Goal: Task Accomplishment & Management: Complete application form

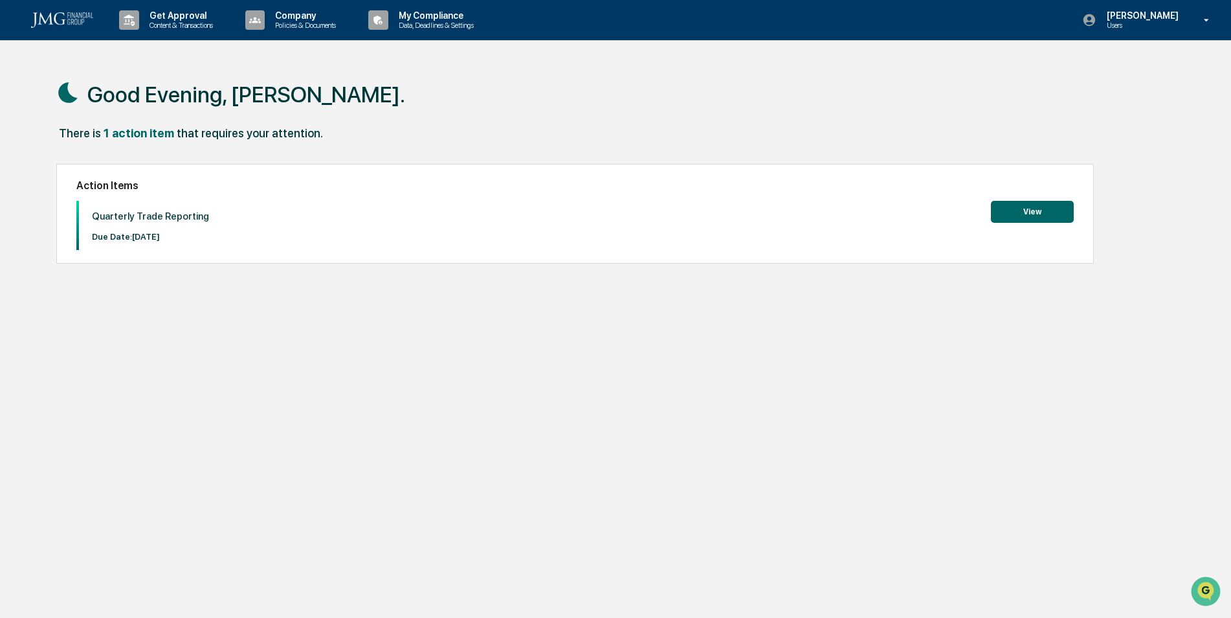
click at [997, 204] on button "View" at bounding box center [1032, 212] width 83 height 22
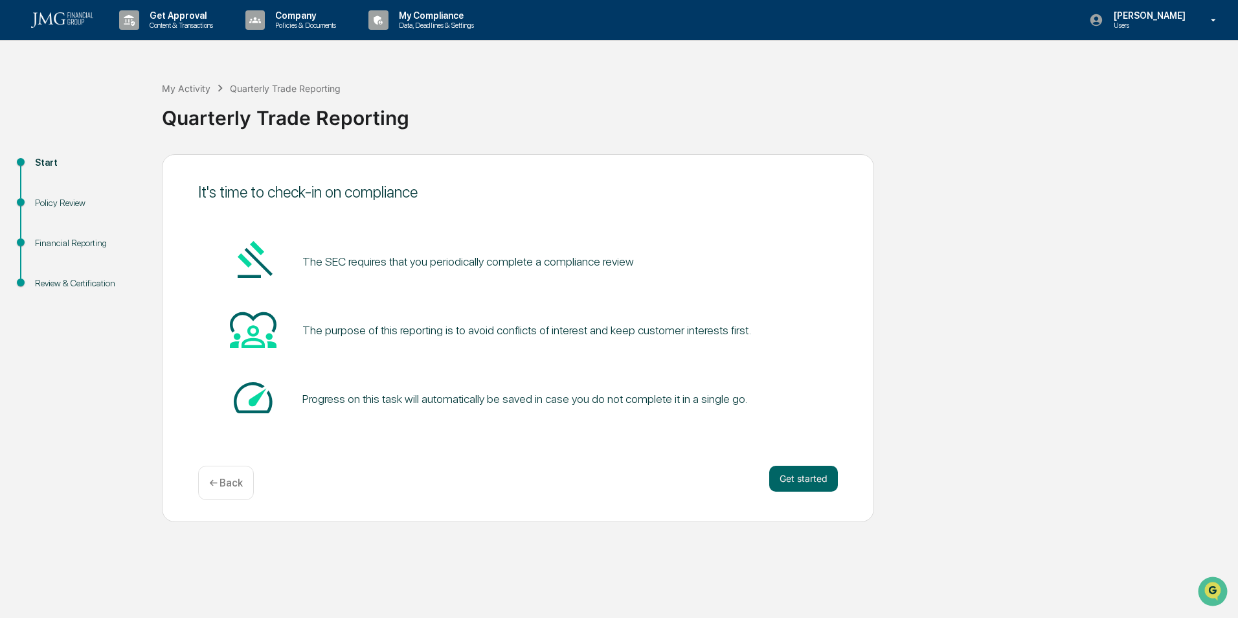
click at [793, 476] on button "Get started" at bounding box center [803, 479] width 69 height 26
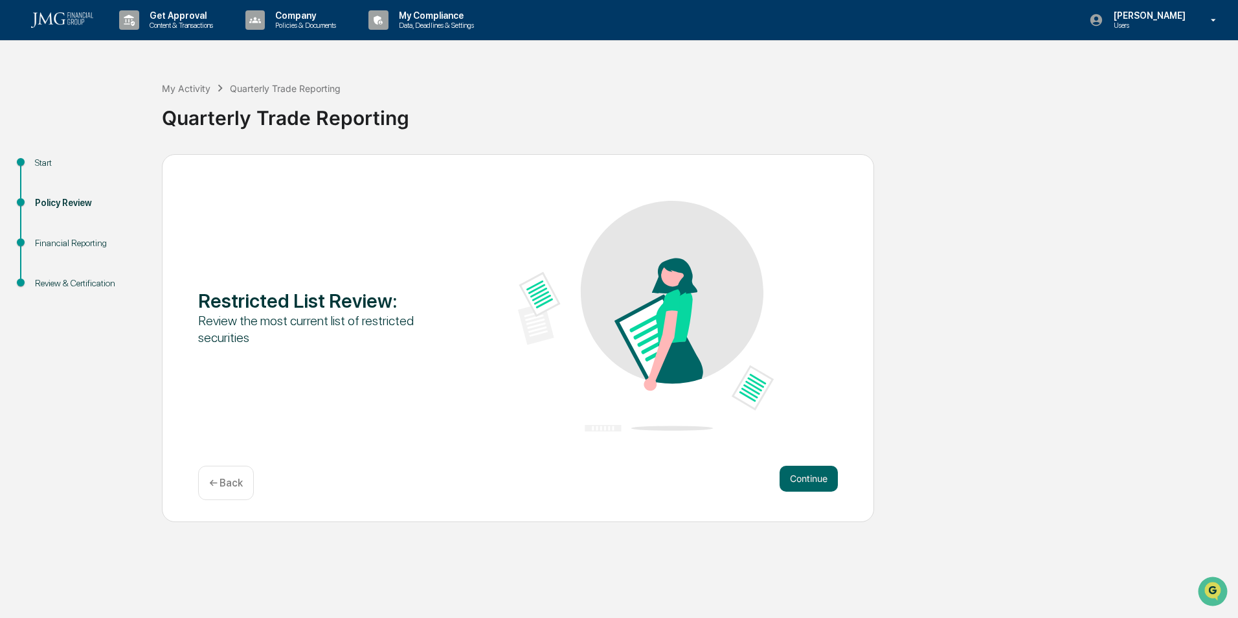
click at [793, 476] on button "Continue" at bounding box center [809, 479] width 58 height 26
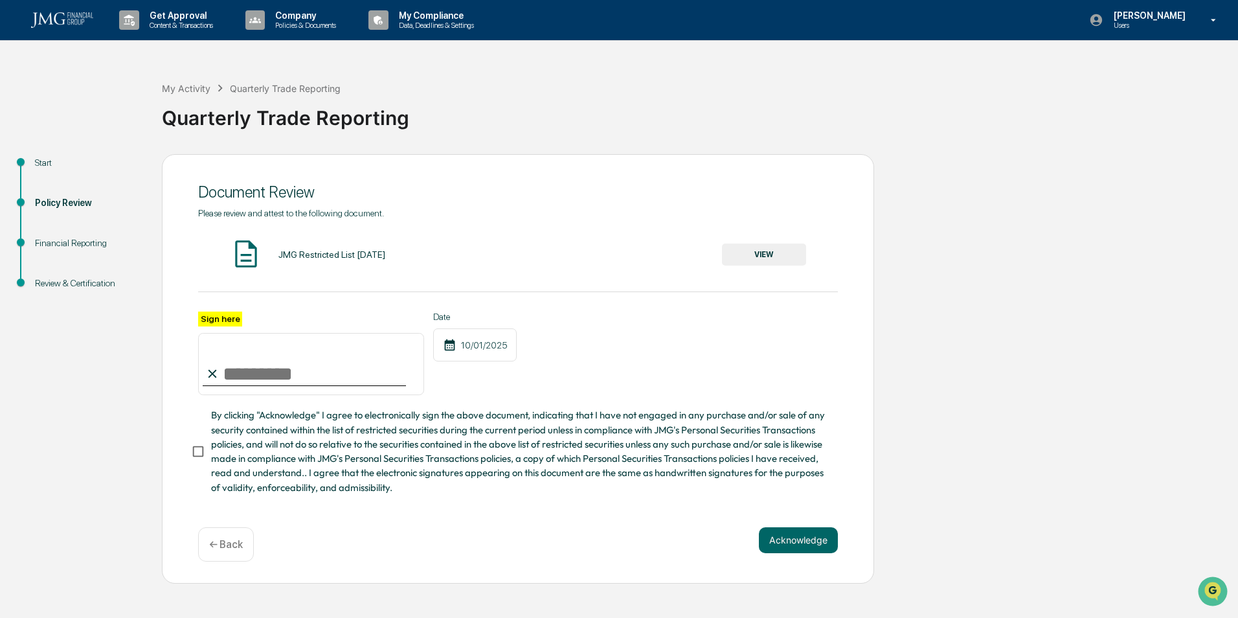
click at [746, 256] on button "VIEW" at bounding box center [764, 254] width 84 height 22
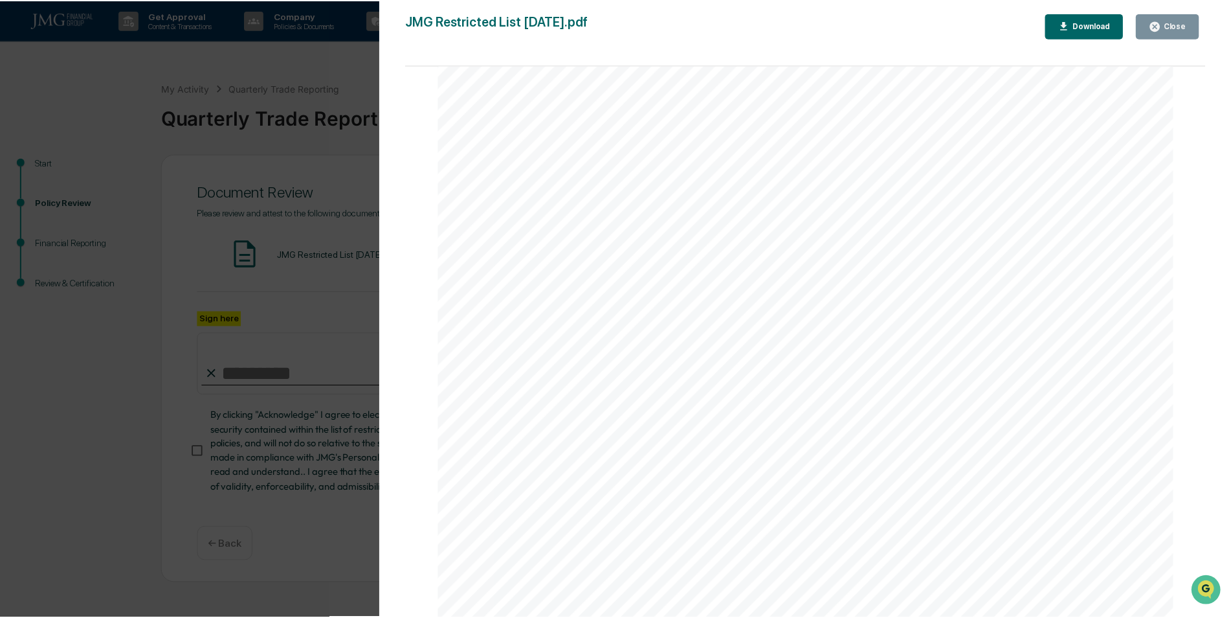
scroll to position [1101, 0]
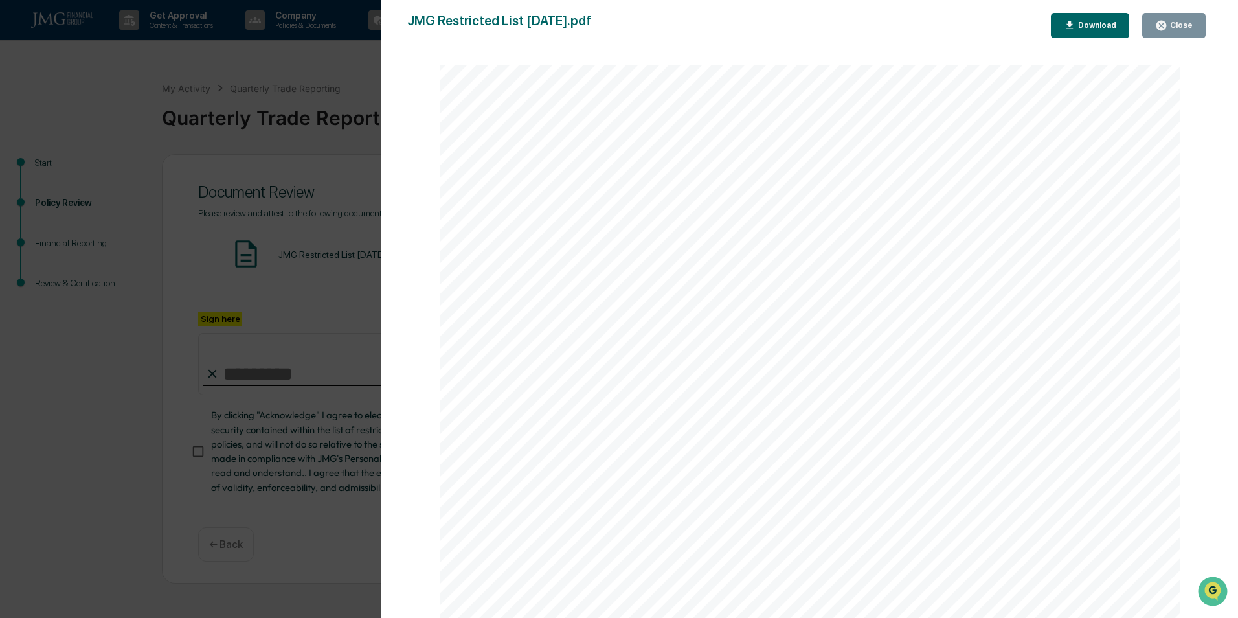
click at [1166, 25] on icon "button" at bounding box center [1161, 26] width 10 height 10
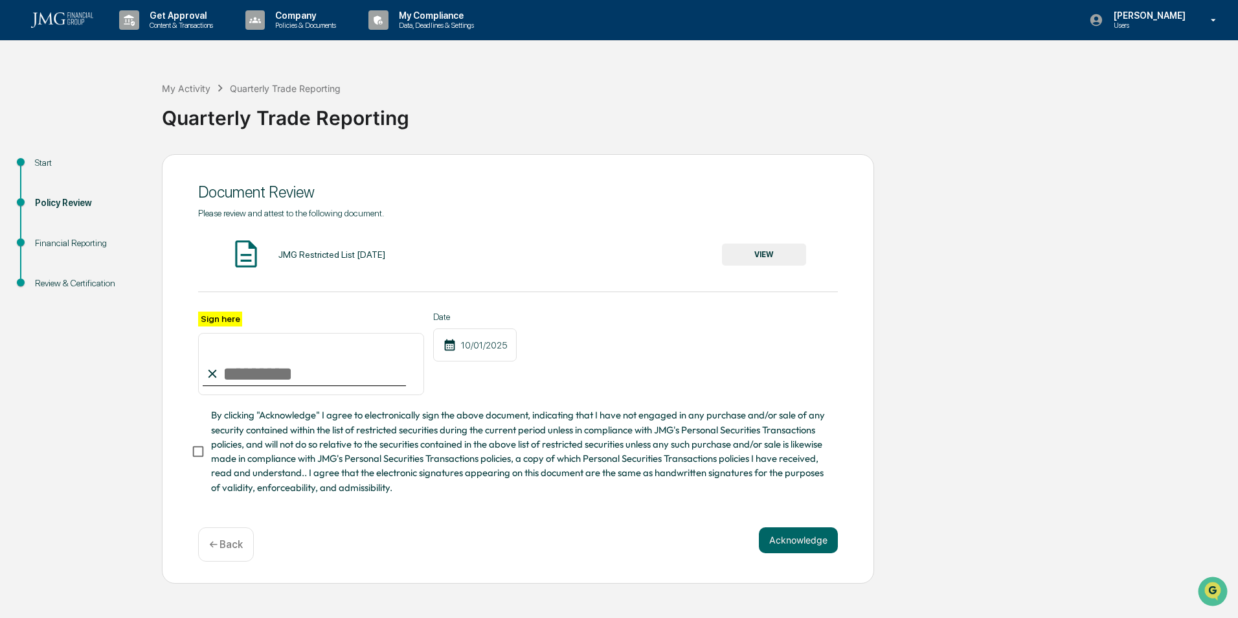
click at [274, 374] on input "Sign here" at bounding box center [311, 364] width 226 height 62
type input "**********"
click at [778, 542] on button "Acknowledge" at bounding box center [798, 540] width 79 height 26
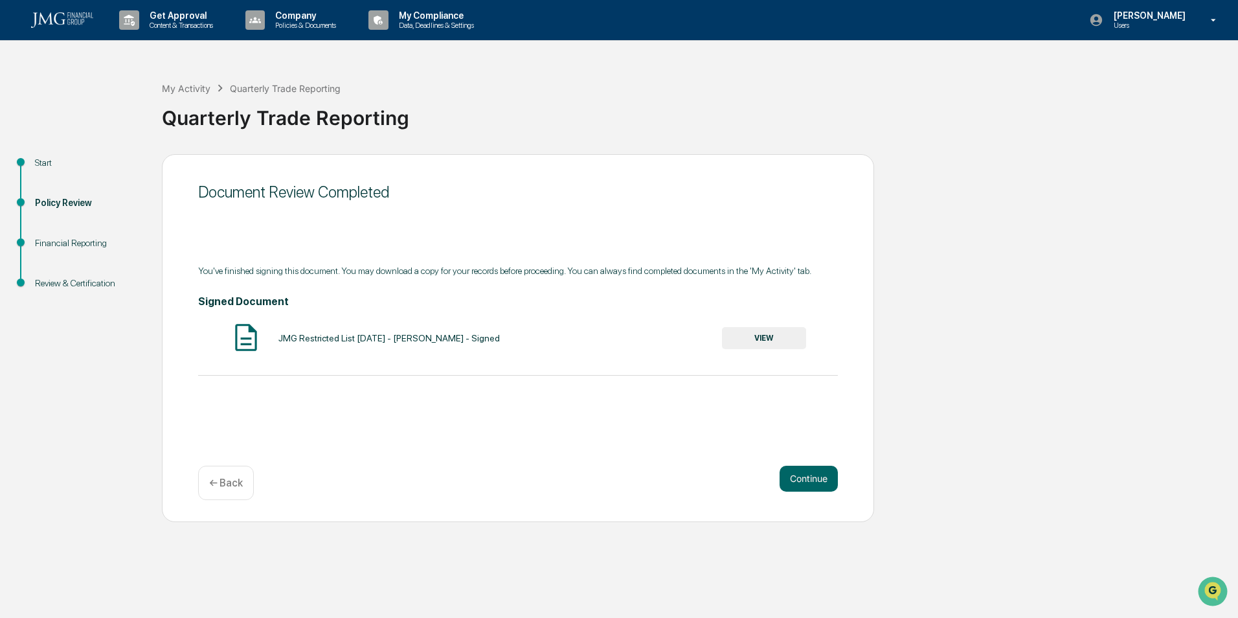
click at [813, 478] on button "Continue" at bounding box center [809, 479] width 58 height 26
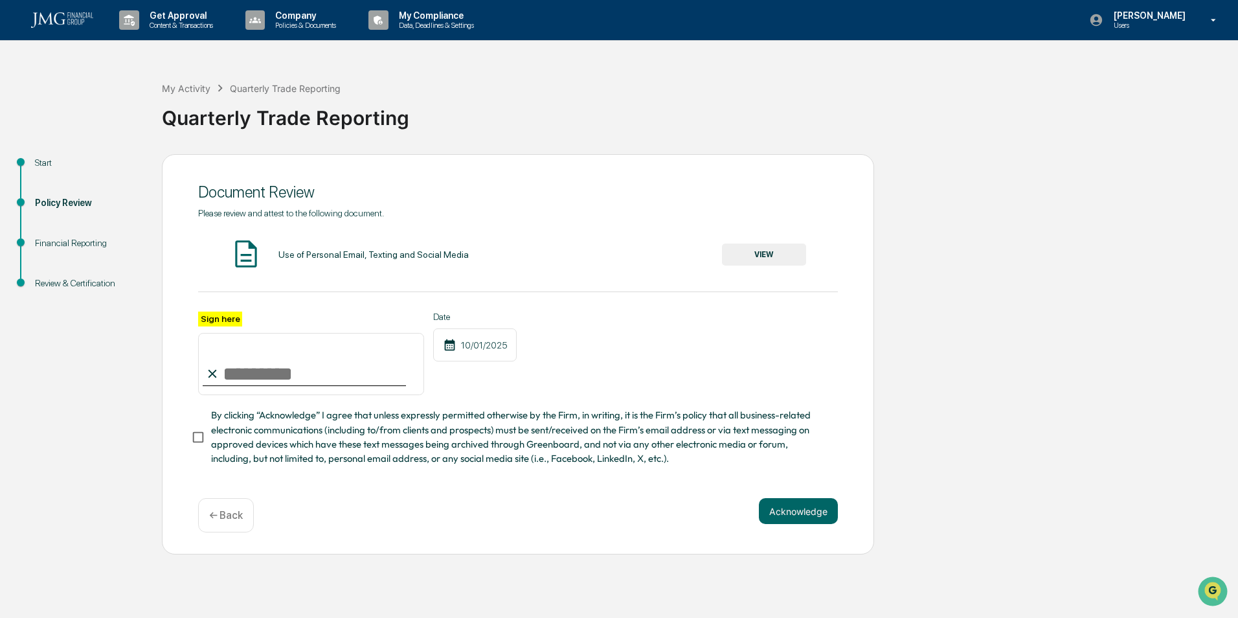
click at [759, 256] on button "VIEW" at bounding box center [764, 254] width 84 height 22
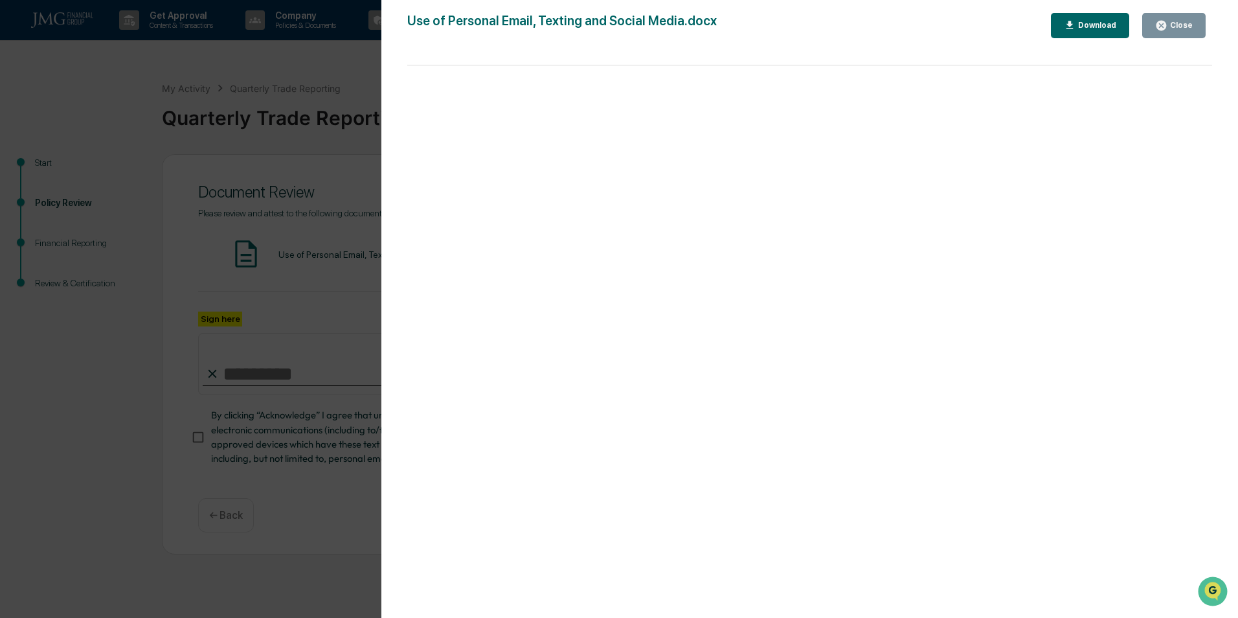
click at [1166, 29] on icon "button" at bounding box center [1161, 26] width 10 height 10
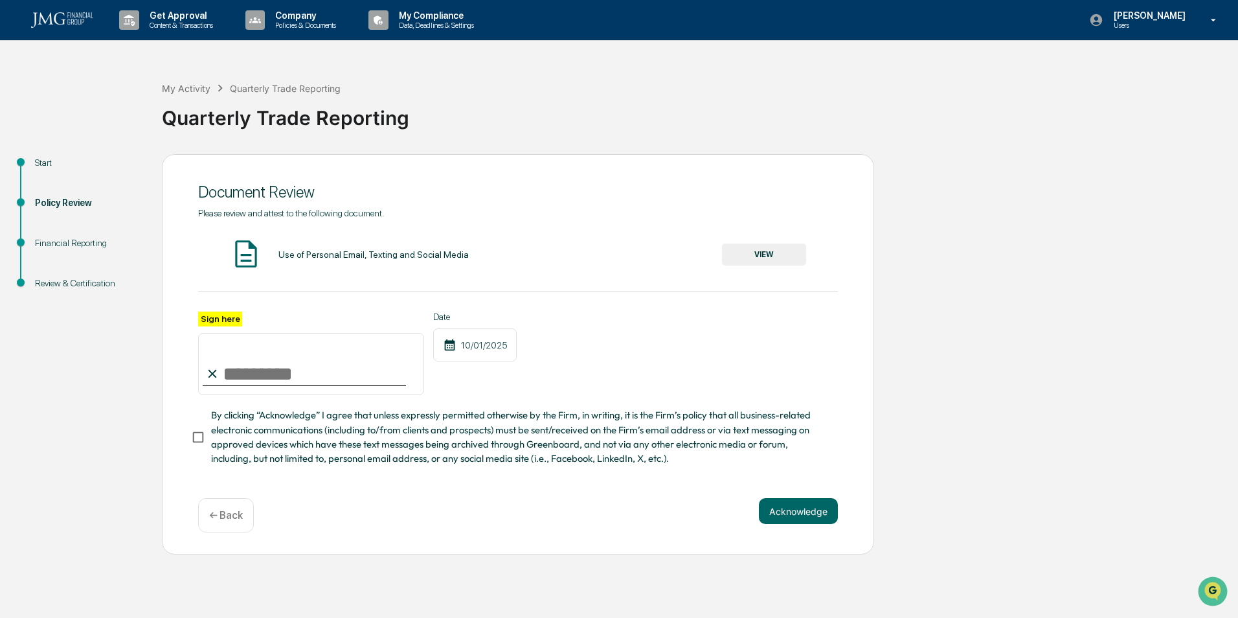
click at [357, 372] on input "Sign here" at bounding box center [311, 364] width 226 height 62
type input "**********"
click at [776, 508] on button "Acknowledge" at bounding box center [798, 511] width 79 height 26
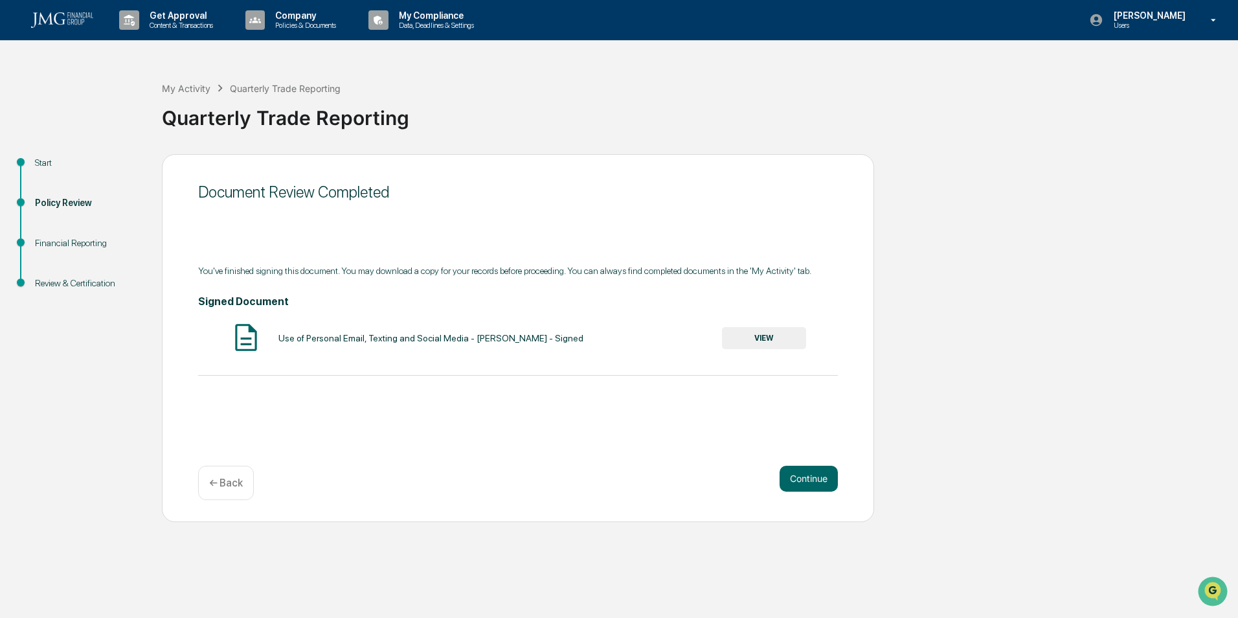
click at [798, 473] on button "Continue" at bounding box center [809, 479] width 58 height 26
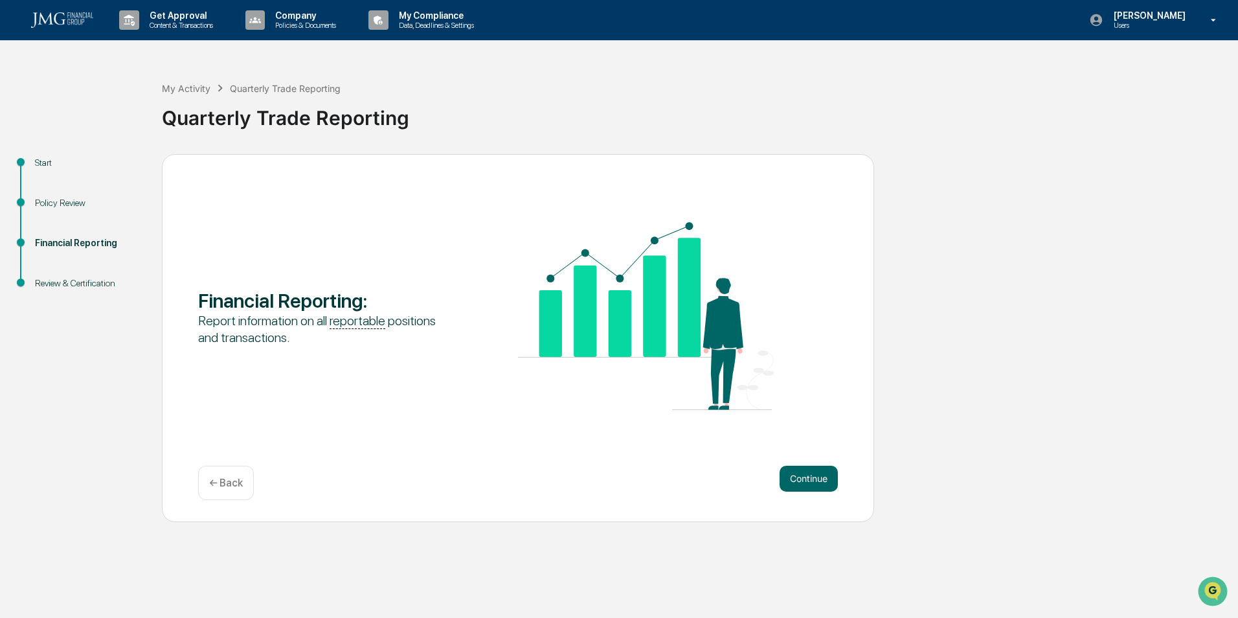
click at [798, 473] on button "Continue" at bounding box center [809, 479] width 58 height 26
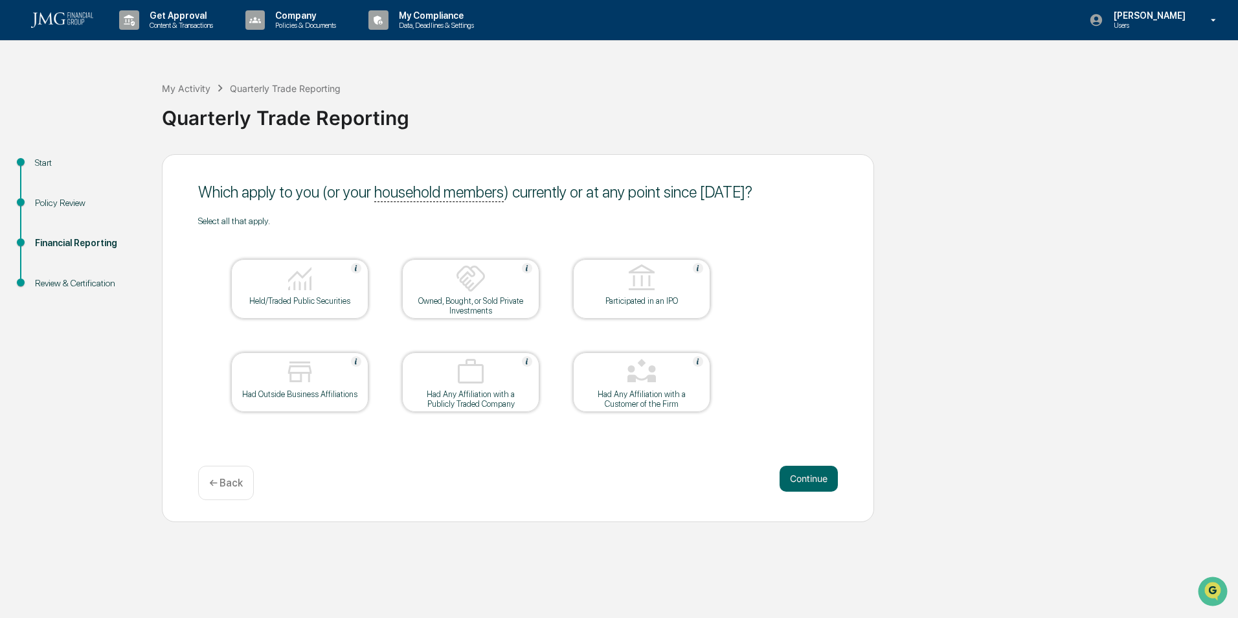
click at [334, 309] on div "Held/Traded Public Securities" at bounding box center [299, 289] width 137 height 60
click at [802, 474] on button "Continue" at bounding box center [809, 479] width 58 height 26
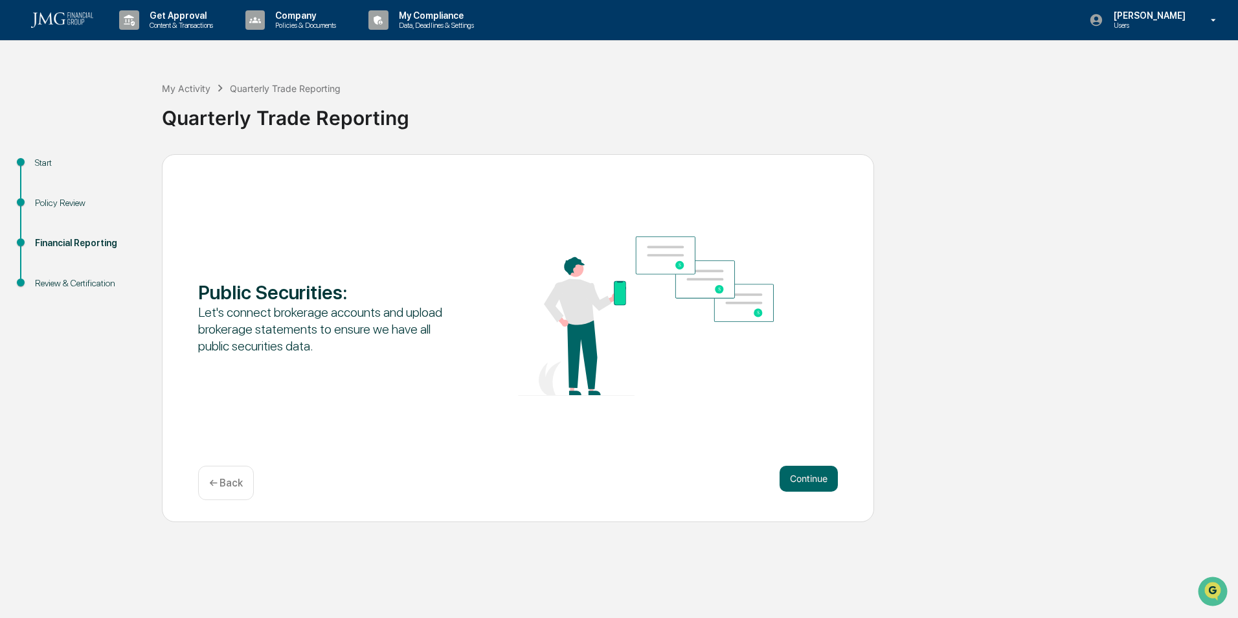
click at [802, 474] on button "Continue" at bounding box center [809, 479] width 58 height 26
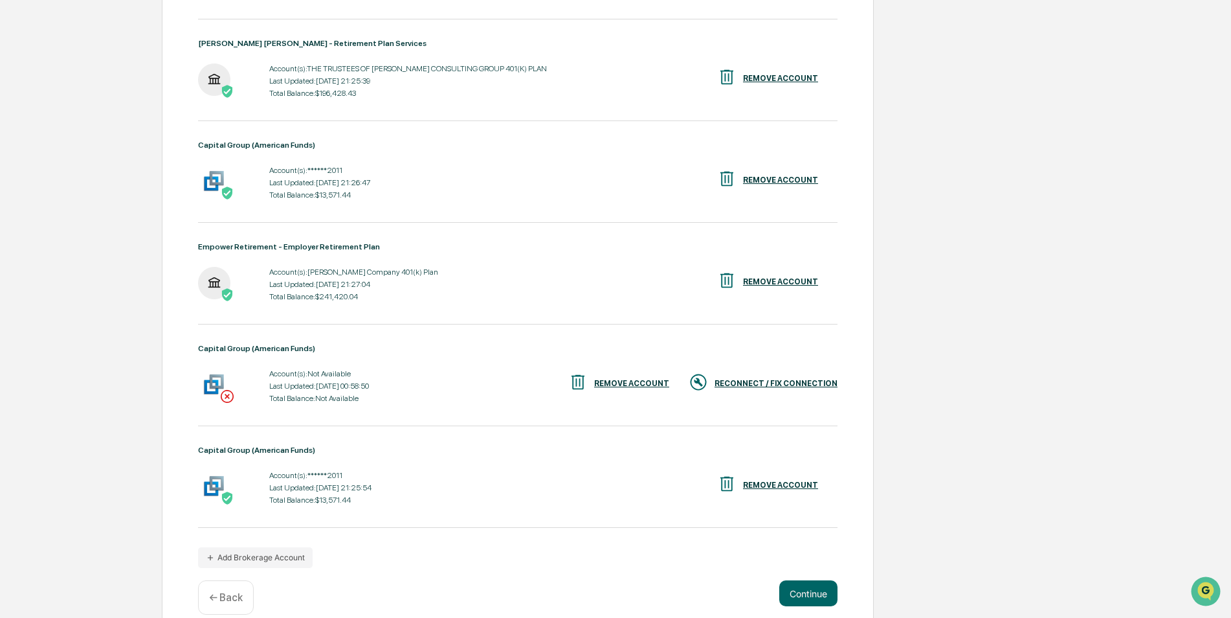
scroll to position [796, 0]
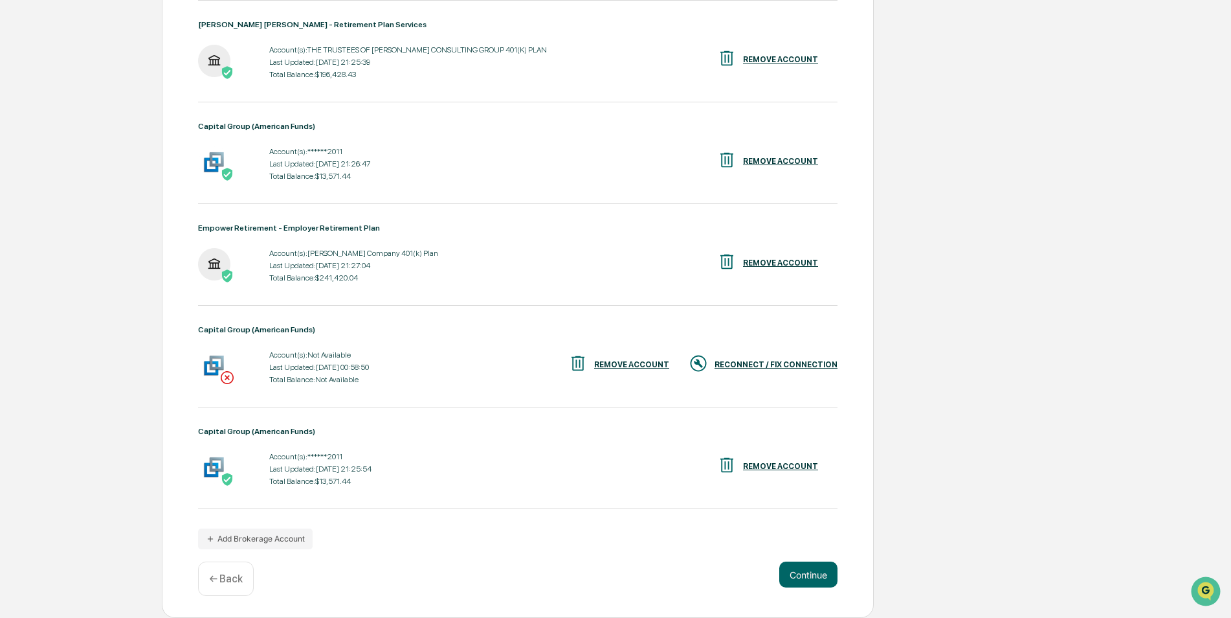
click at [290, 535] on button "Add Brokerage Account" at bounding box center [255, 538] width 115 height 21
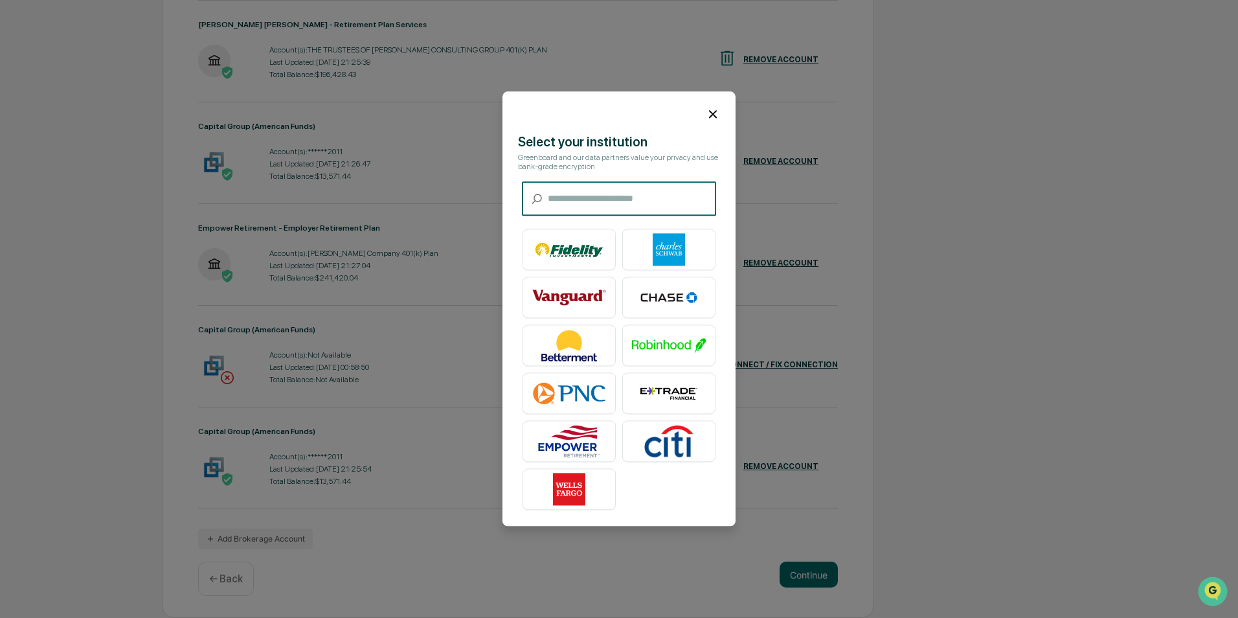
click at [568, 199] on input "text" at bounding box center [632, 199] width 168 height 34
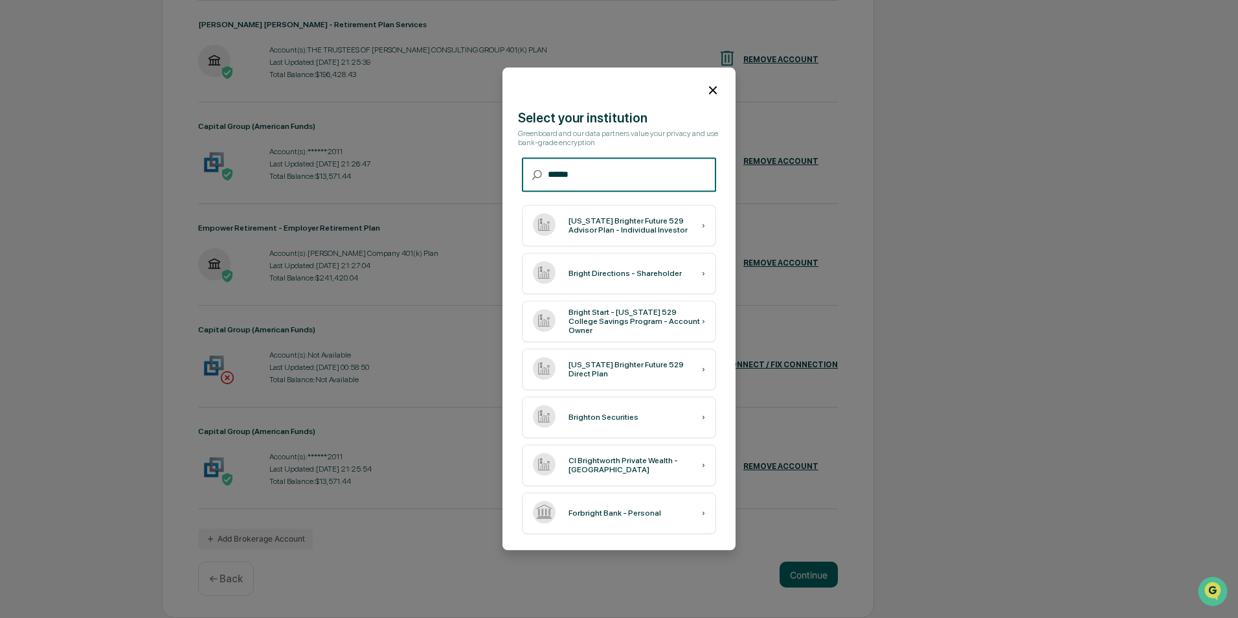
type input "******"
click at [678, 318] on div "Bright Start - [US_STATE] 529 College Savings Program - Account Owner" at bounding box center [634, 321] width 133 height 27
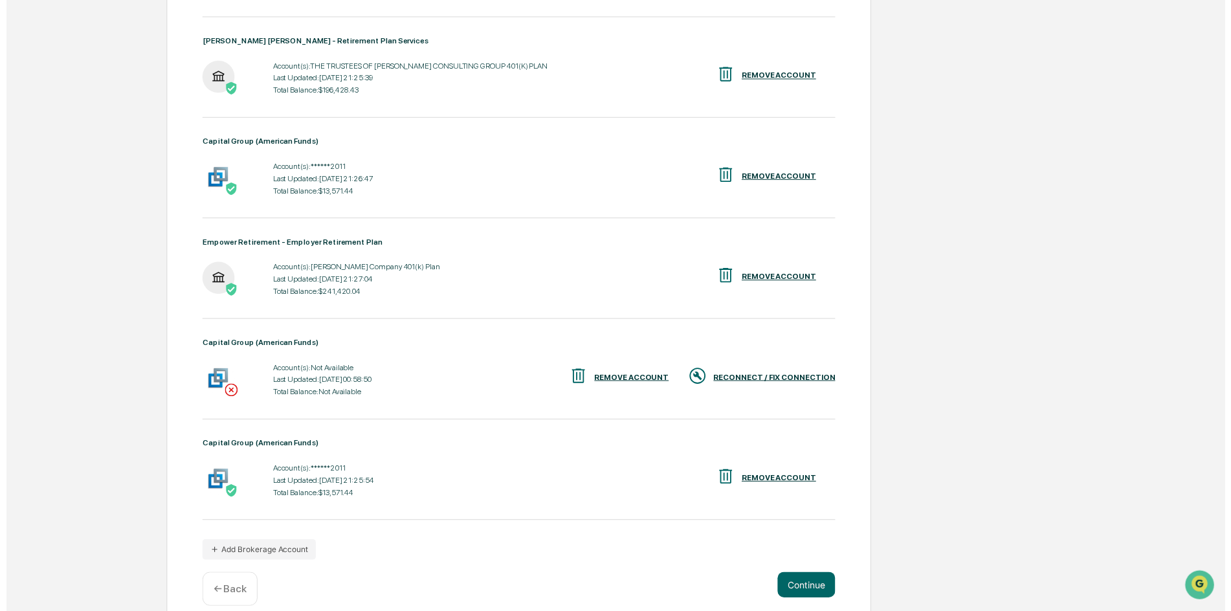
scroll to position [897, 0]
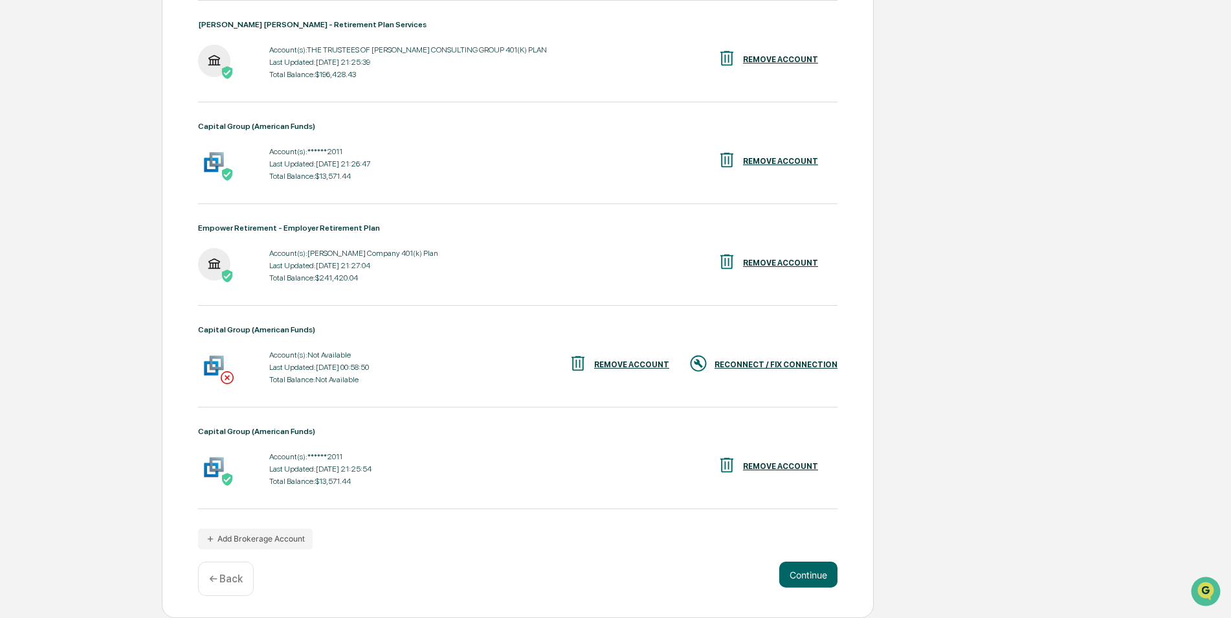
click at [817, 574] on button "Continue" at bounding box center [809, 574] width 58 height 26
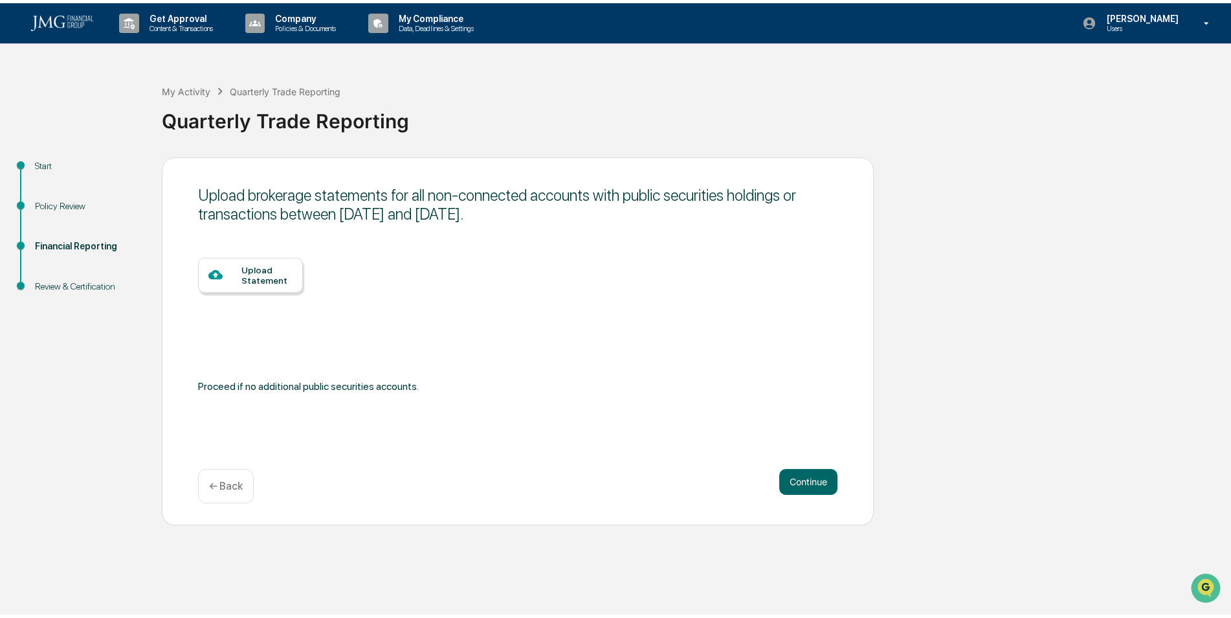
scroll to position [0, 0]
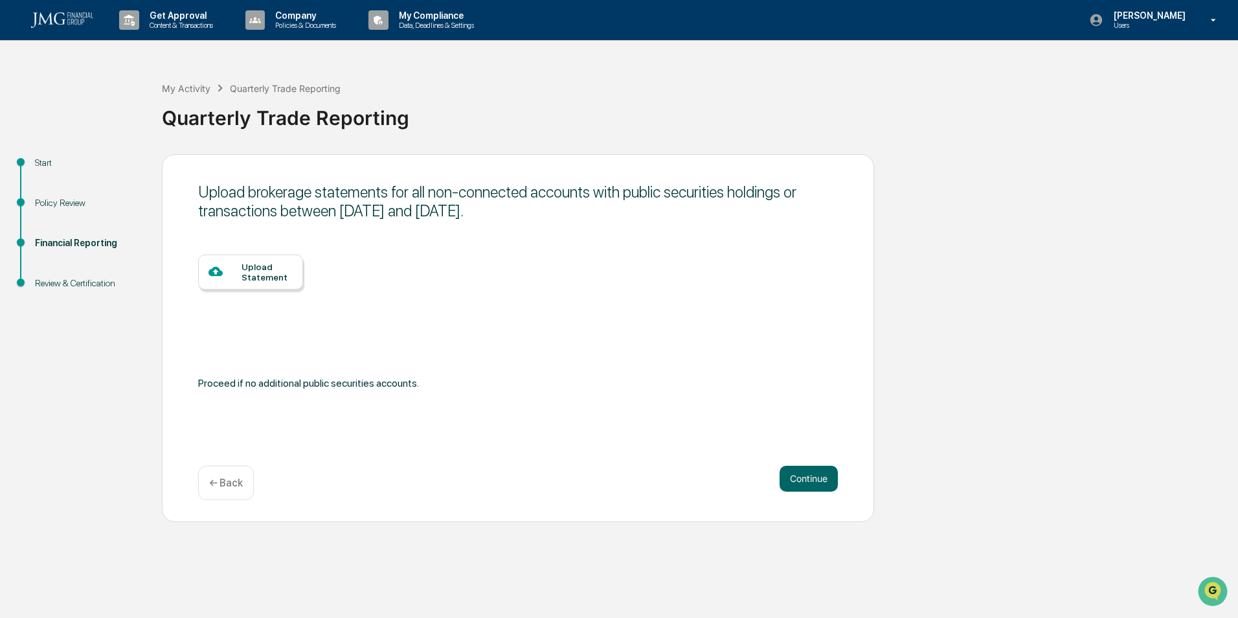
click at [798, 476] on button "Continue" at bounding box center [809, 479] width 58 height 26
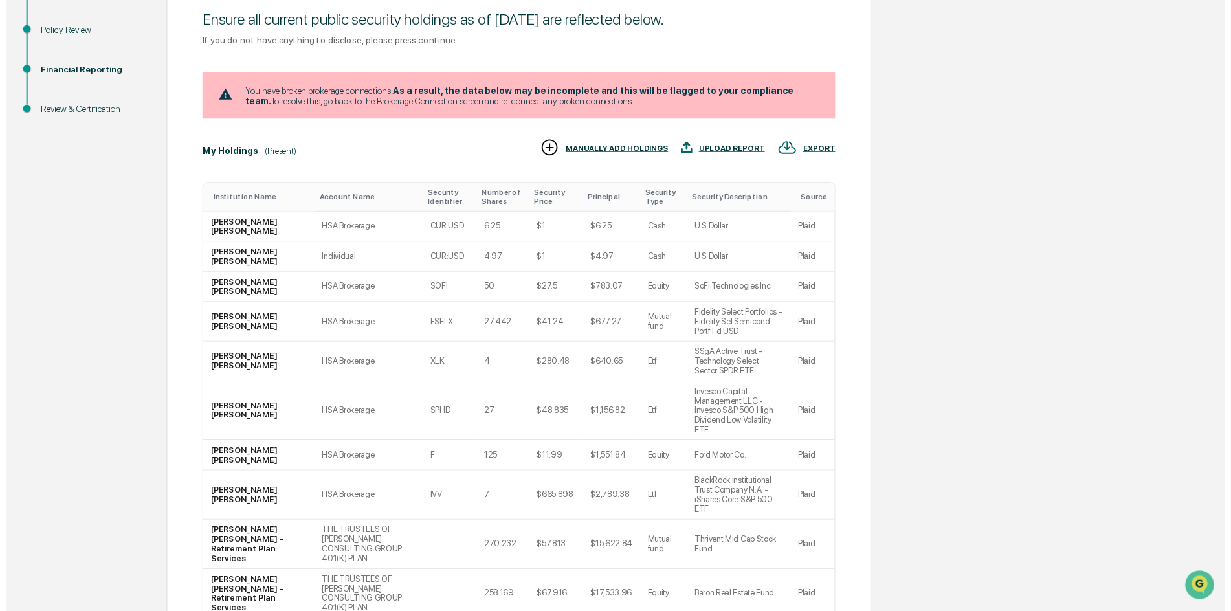
scroll to position [186, 0]
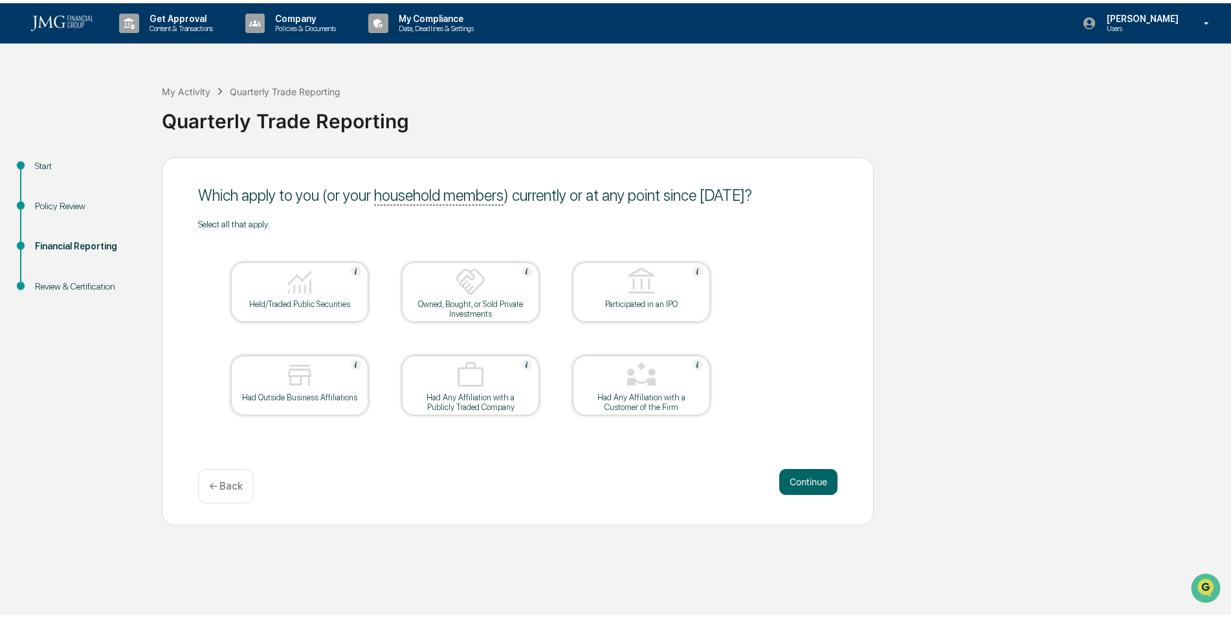
scroll to position [0, 0]
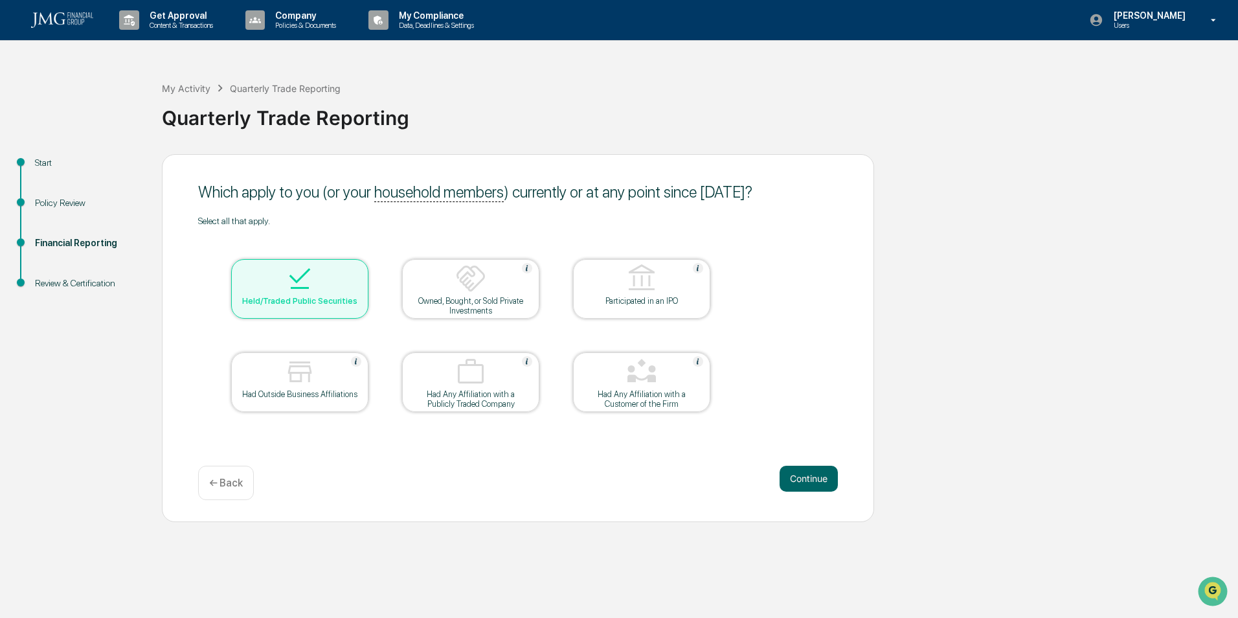
click at [817, 477] on button "Continue" at bounding box center [809, 479] width 58 height 26
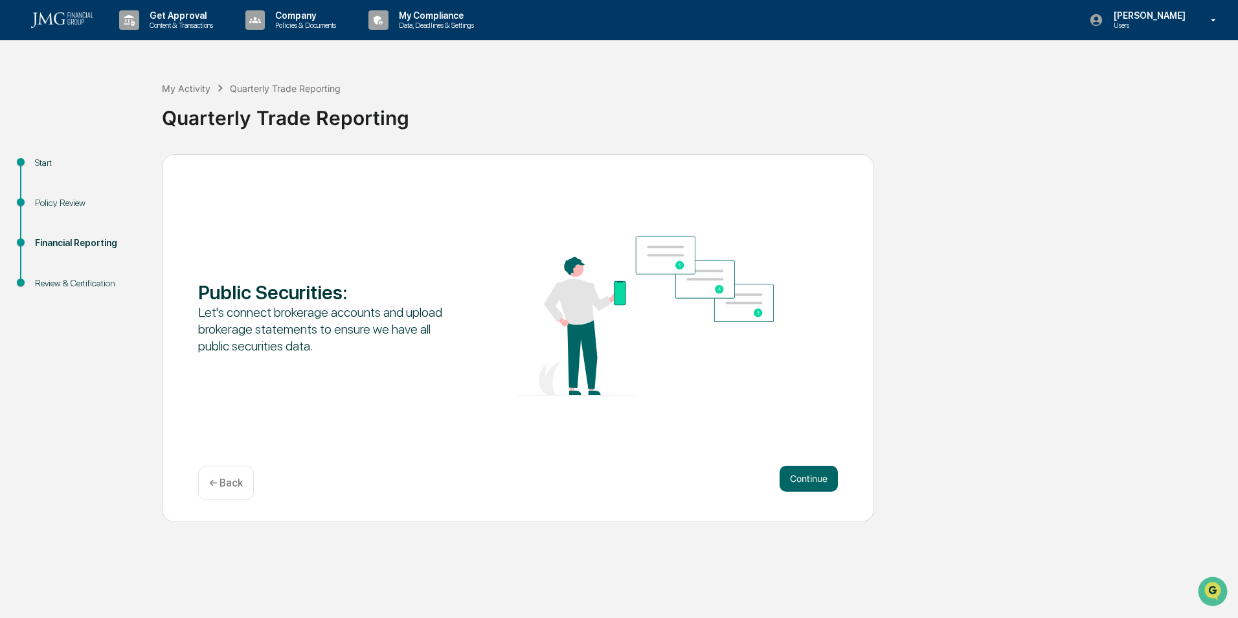
click at [796, 478] on button "Continue" at bounding box center [809, 479] width 58 height 26
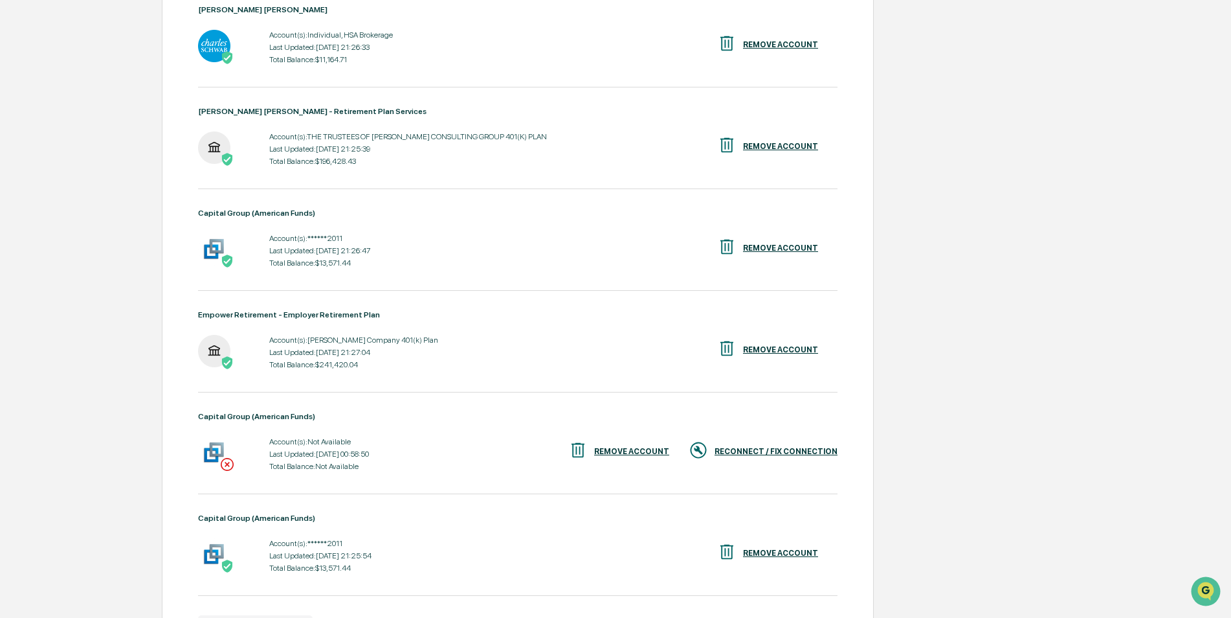
scroll to position [842, 0]
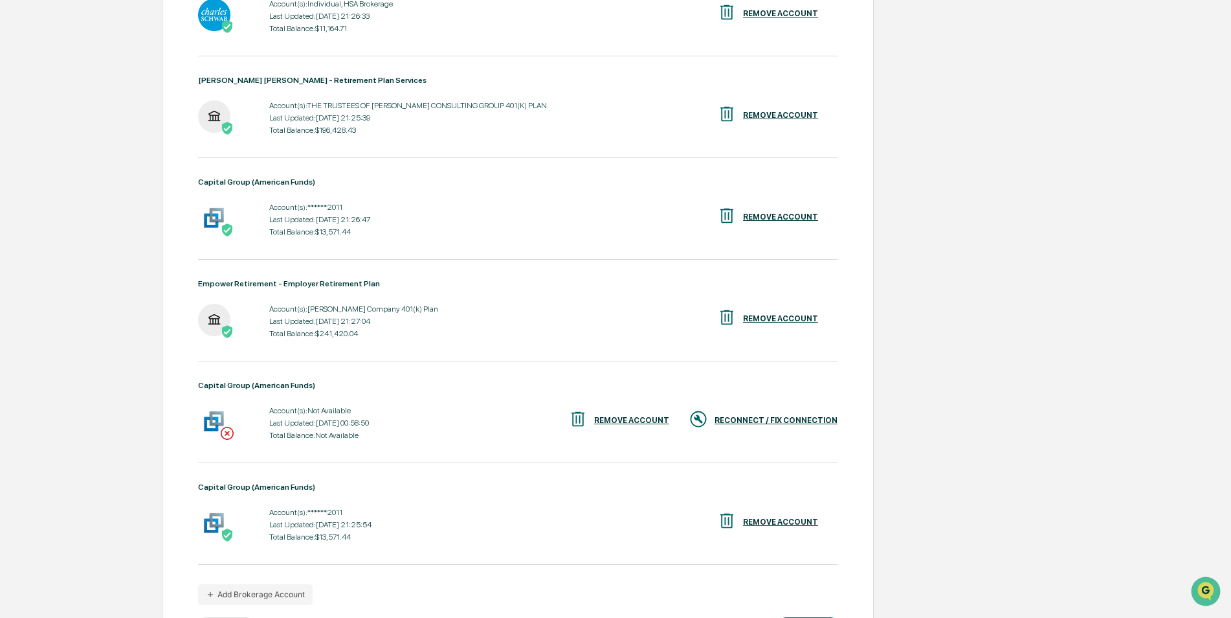
click at [774, 418] on div "RECONNECT / FIX CONNECTION" at bounding box center [776, 420] width 123 height 9
click at [741, 421] on div "RECONNECT / FIX CONNECTION" at bounding box center [776, 420] width 123 height 9
click at [778, 421] on div "RECONNECT / FIX CONNECTION" at bounding box center [776, 420] width 123 height 9
click at [651, 418] on div "REMOVE ACCOUNT" at bounding box center [631, 420] width 75 height 9
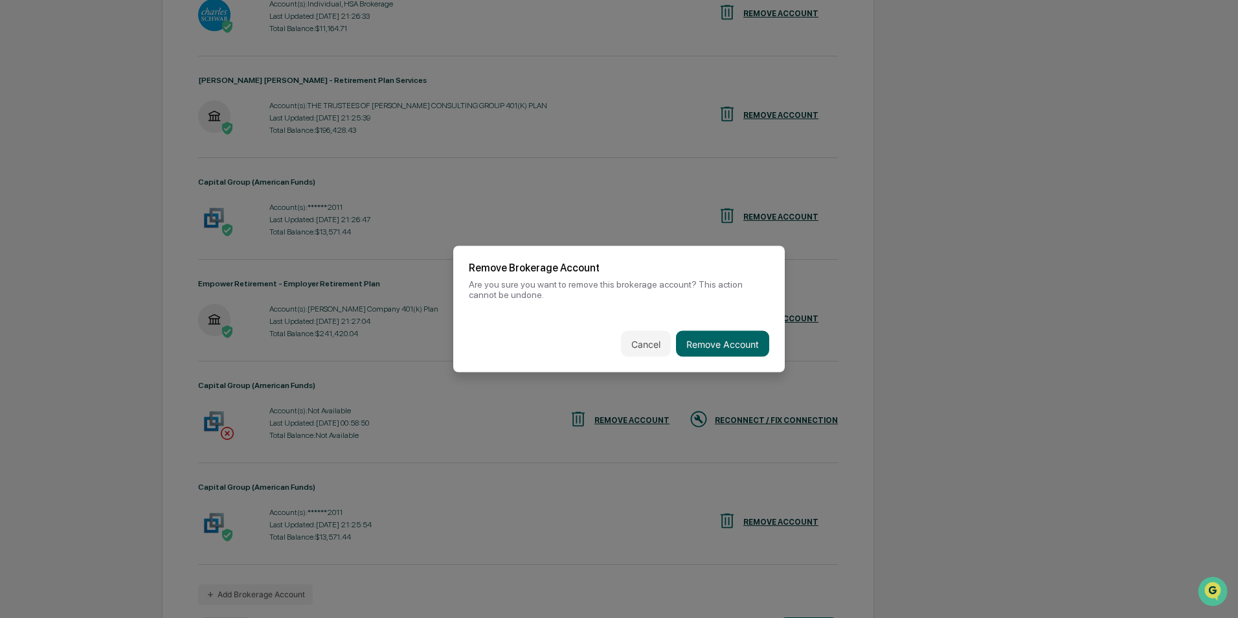
click at [726, 335] on button "Remove Account" at bounding box center [722, 344] width 93 height 26
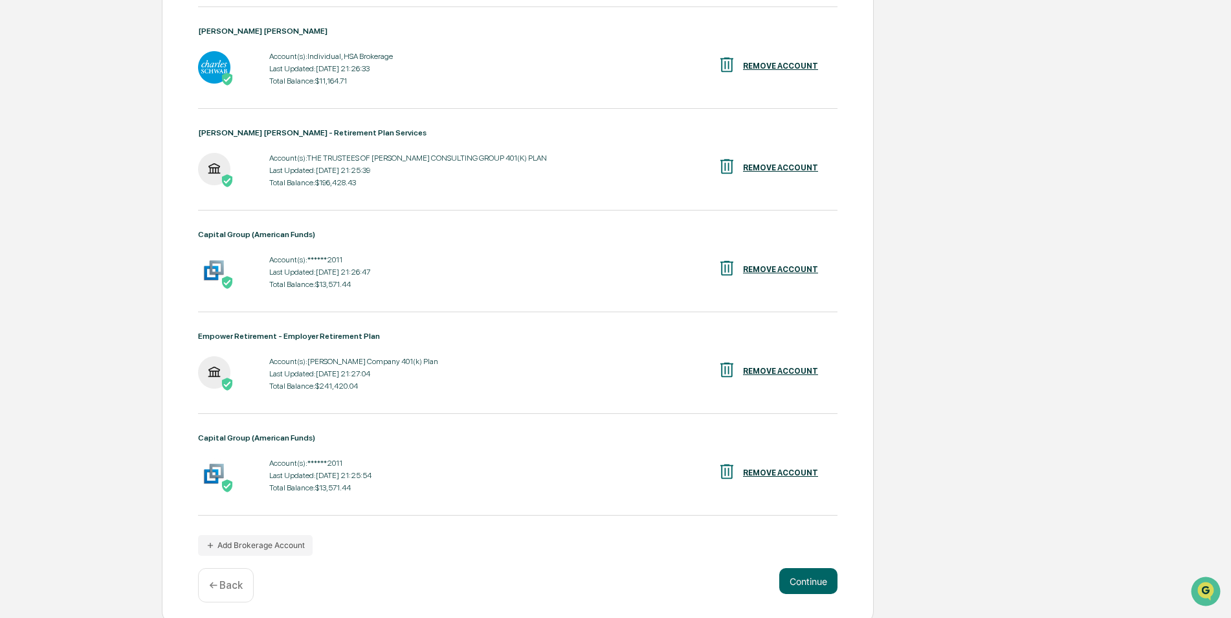
scroll to position [796, 0]
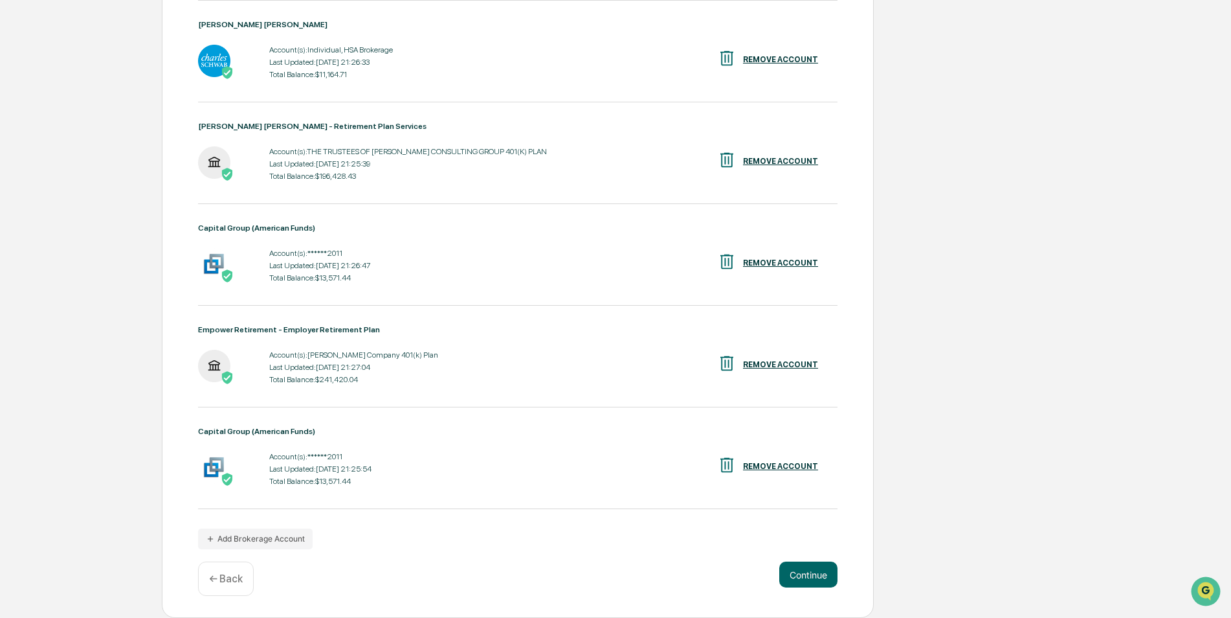
click at [255, 541] on button "Add Brokerage Account" at bounding box center [255, 538] width 115 height 21
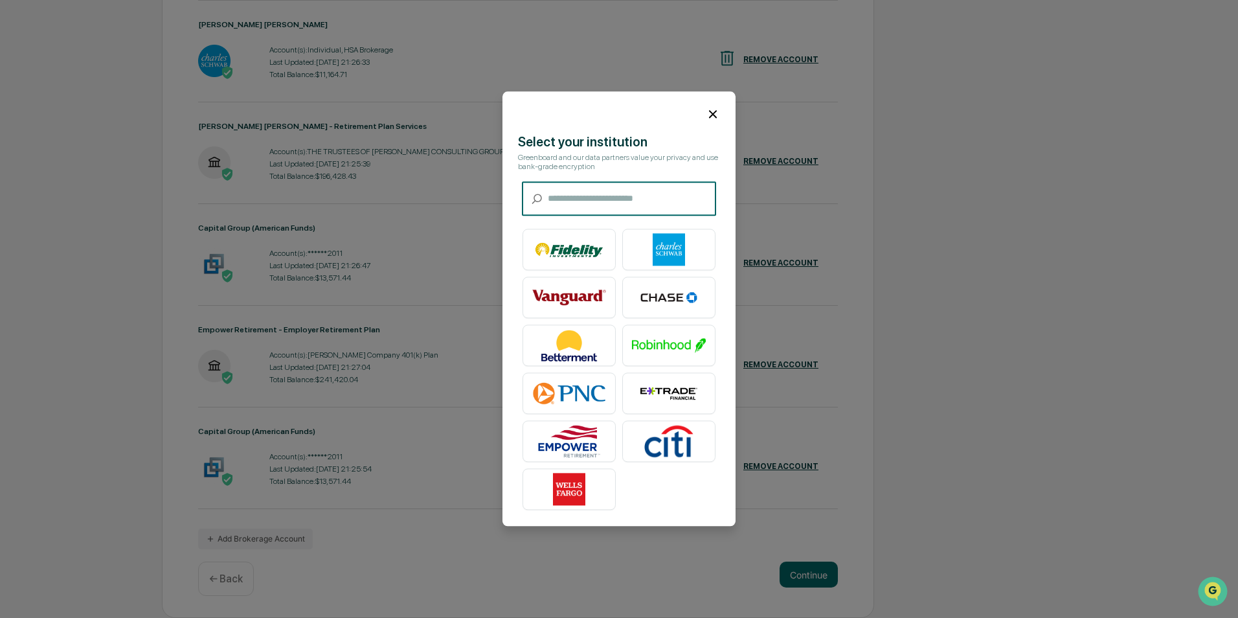
click at [672, 200] on input "text" at bounding box center [632, 199] width 168 height 34
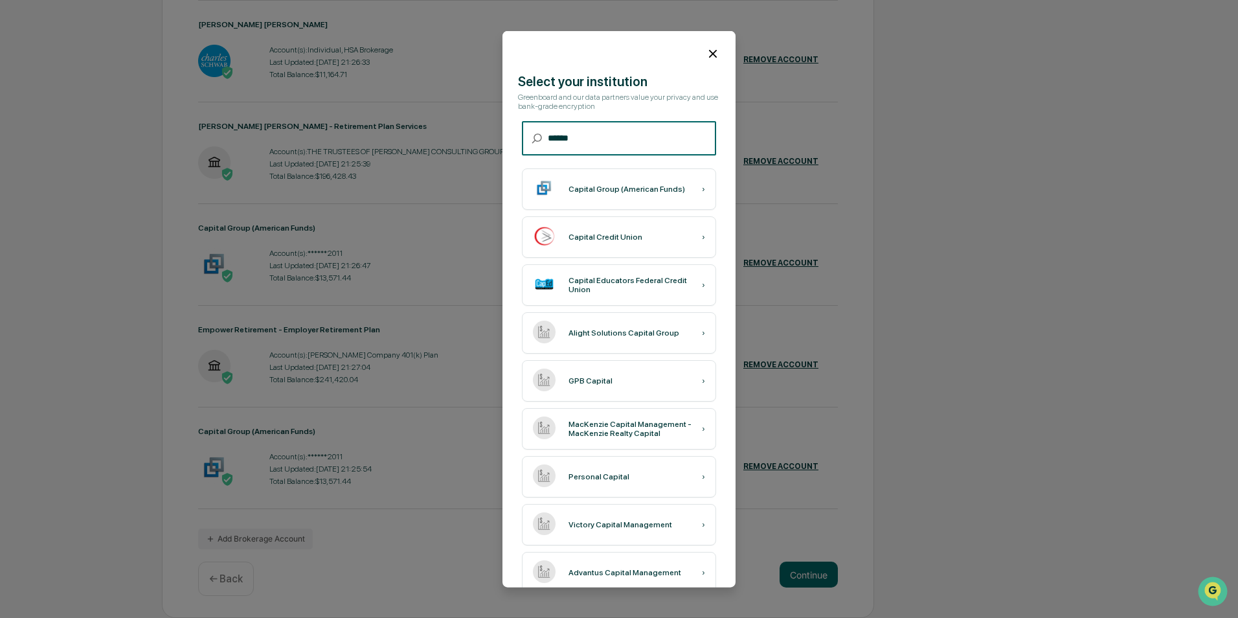
type input "******"
click at [672, 200] on div "Capital Group (American Funds) ›" at bounding box center [619, 188] width 194 height 41
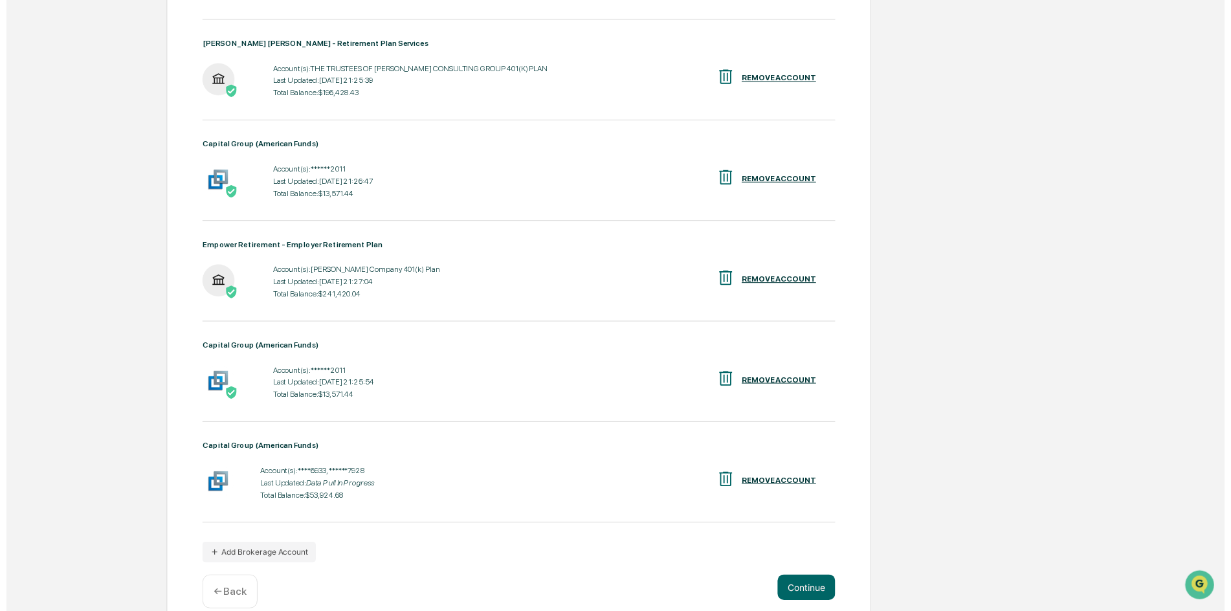
scroll to position [897, 0]
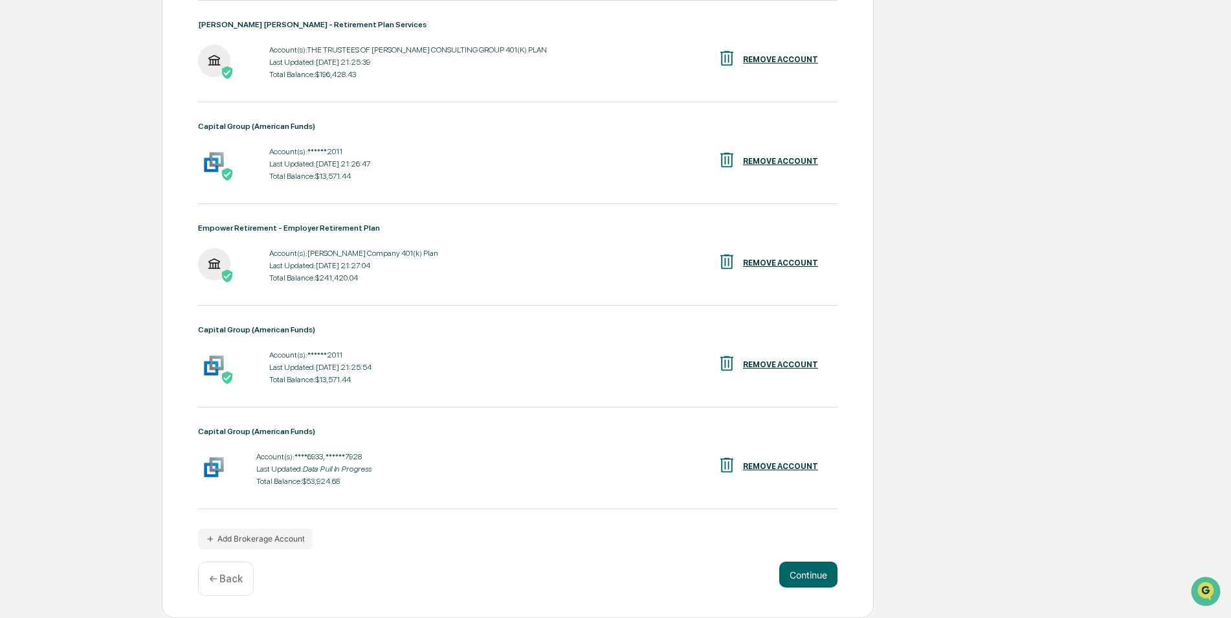
click at [823, 574] on button "Continue" at bounding box center [809, 574] width 58 height 26
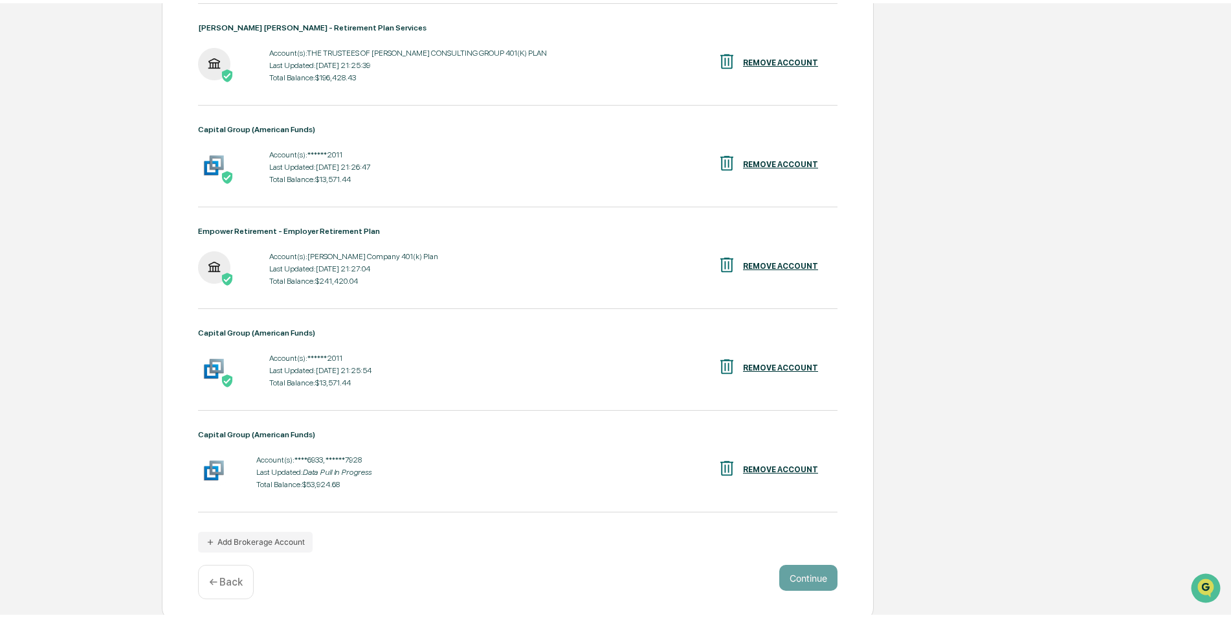
scroll to position [0, 0]
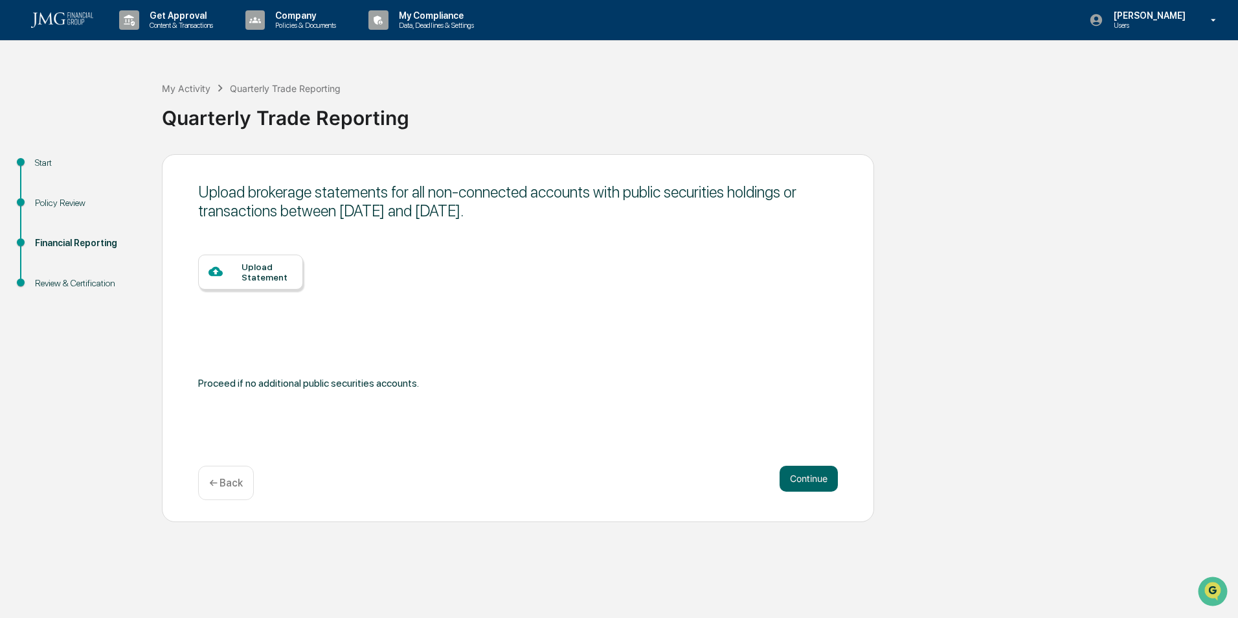
click at [811, 479] on button "Continue" at bounding box center [809, 479] width 58 height 26
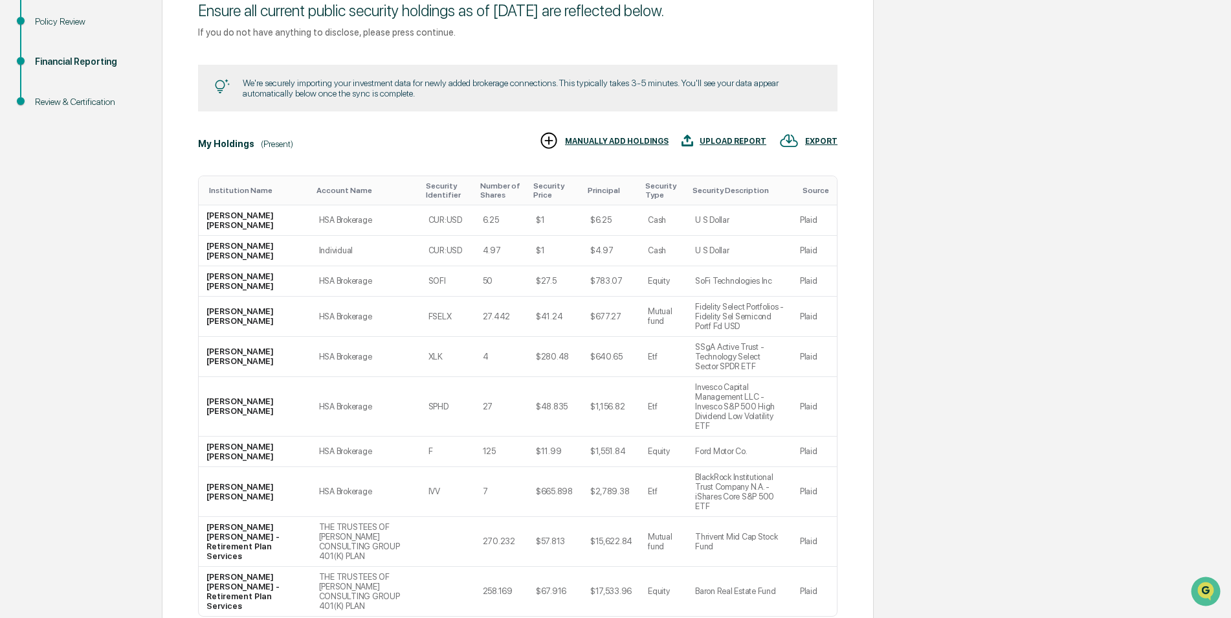
scroll to position [186, 0]
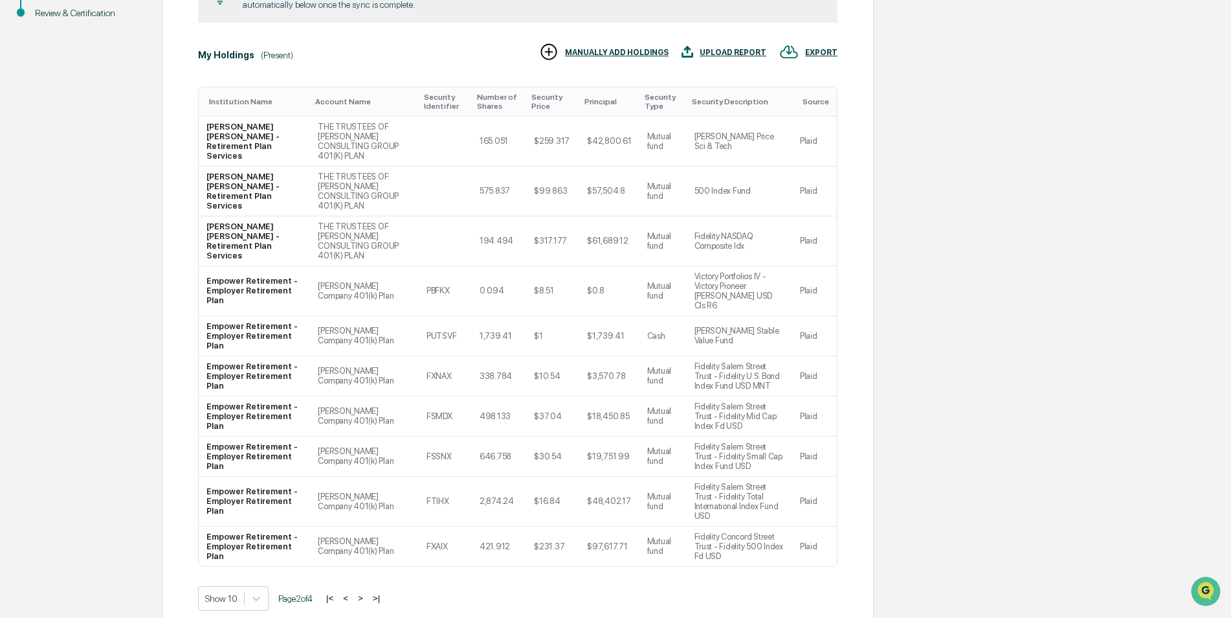
scroll to position [283, 0]
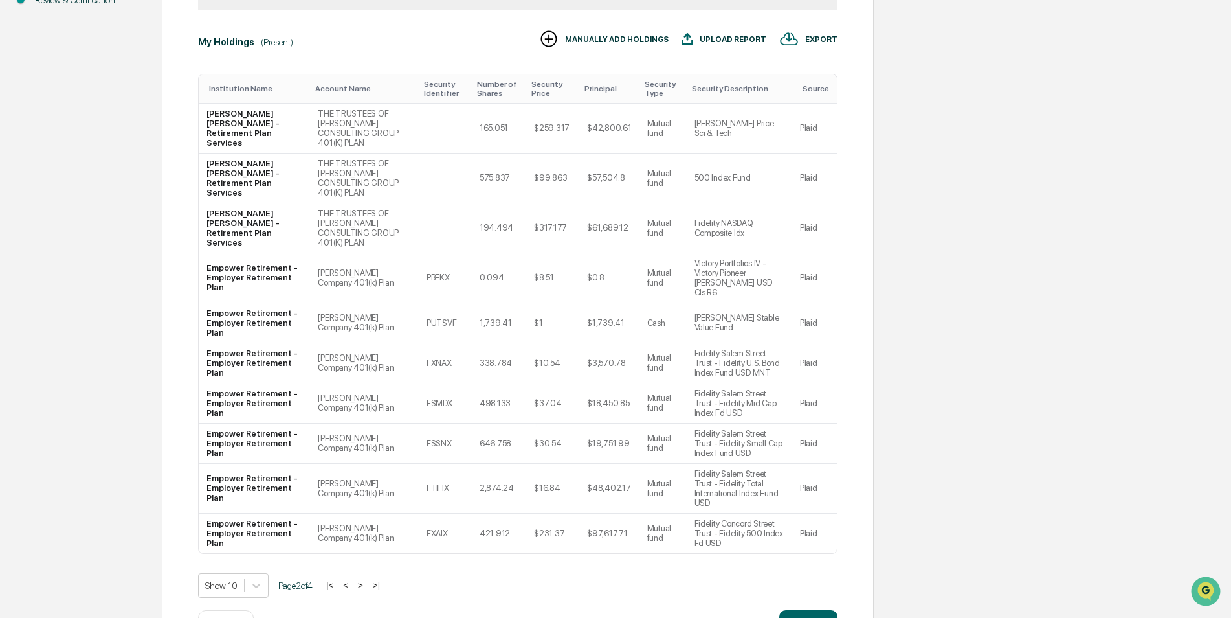
click at [365, 579] on button ">" at bounding box center [360, 584] width 13 height 11
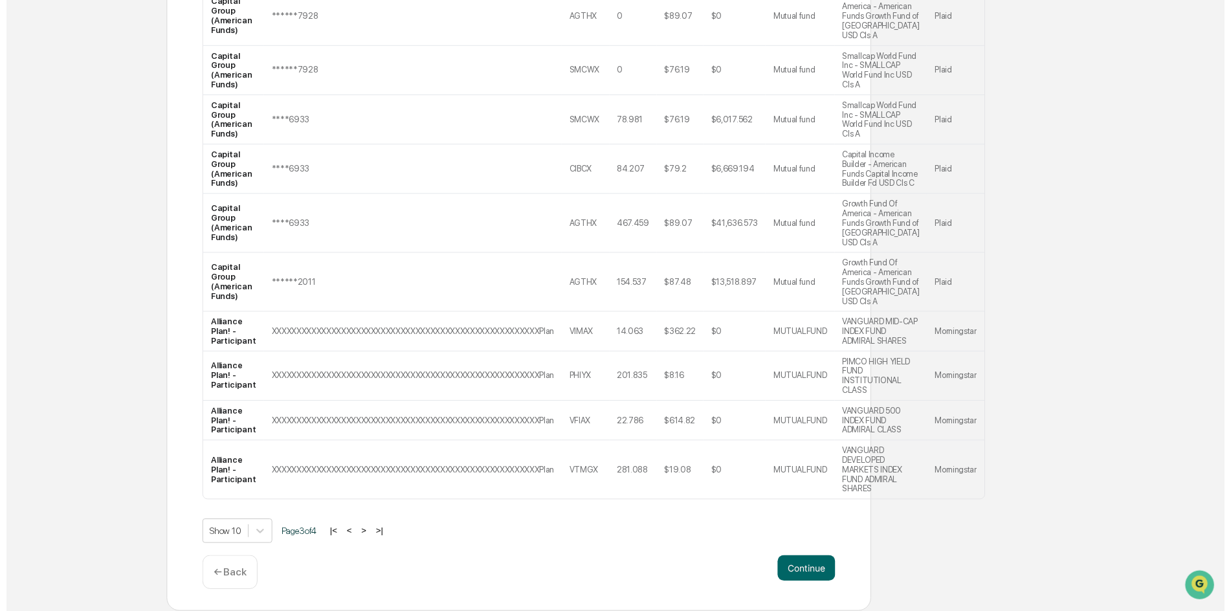
scroll to position [506, 0]
click at [791, 571] on button "Continue" at bounding box center [809, 574] width 58 height 26
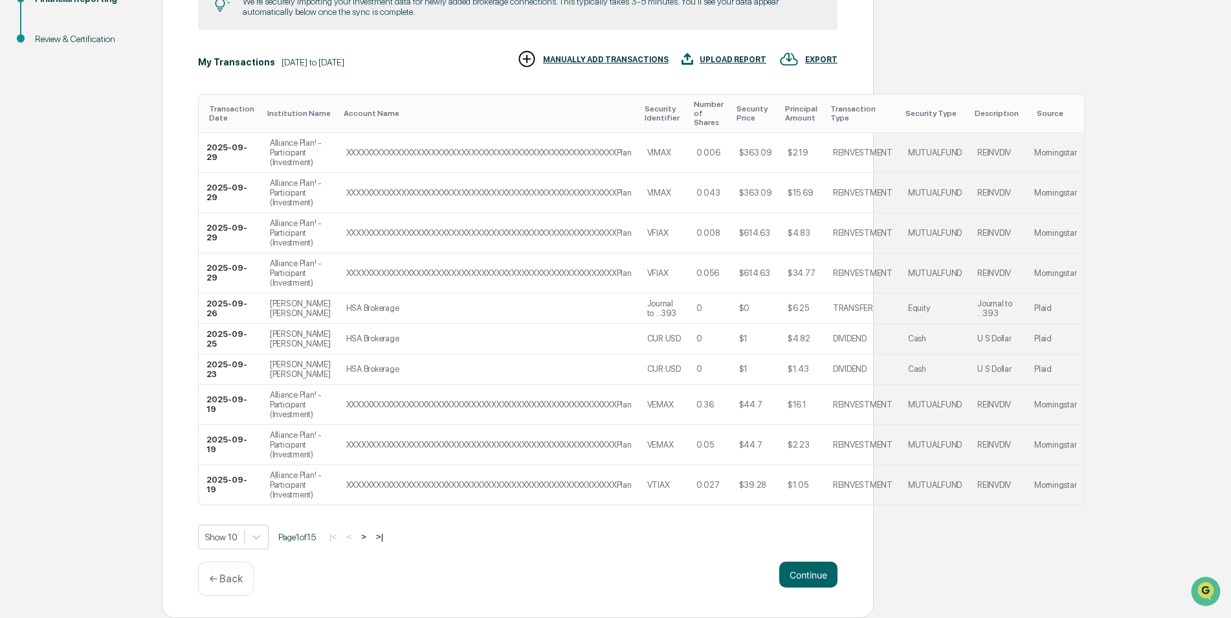
scroll to position [331, 0]
click at [370, 535] on button ">" at bounding box center [363, 536] width 13 height 11
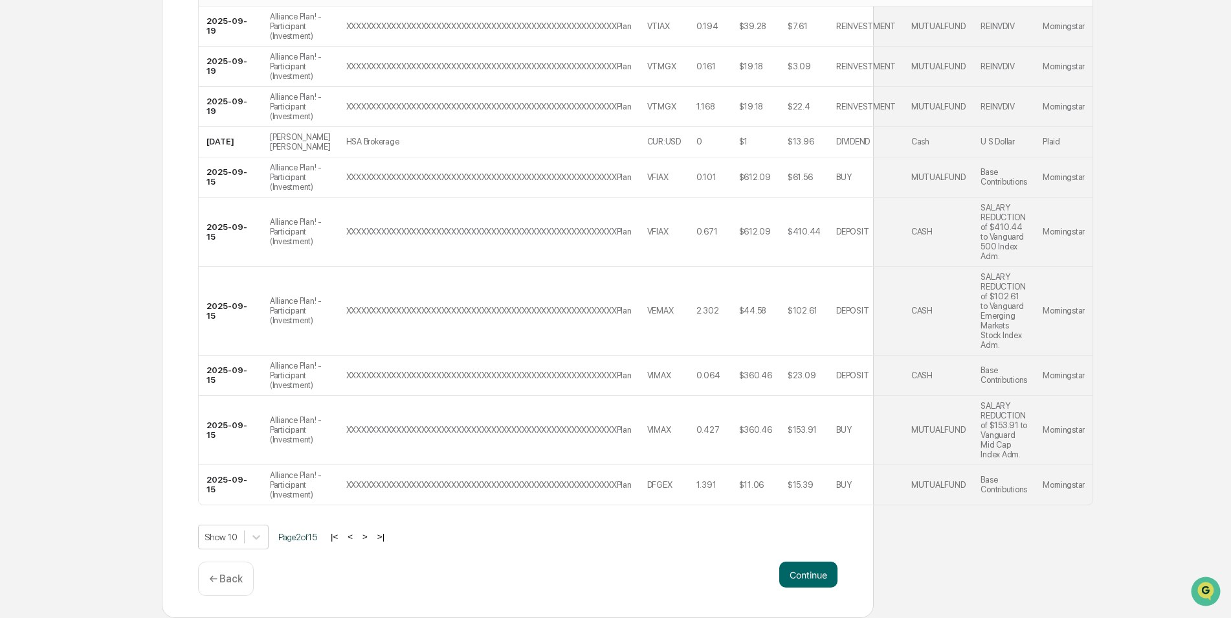
scroll to position [447, 0]
click at [368, 536] on button ">" at bounding box center [365, 536] width 13 height 11
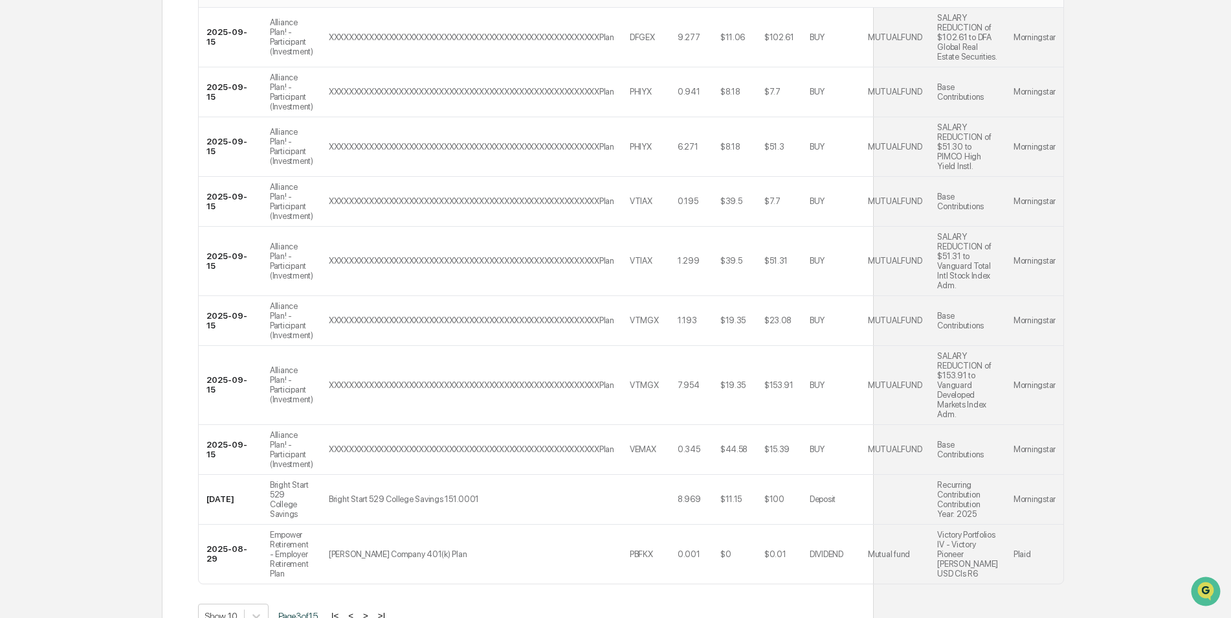
scroll to position [496, 0]
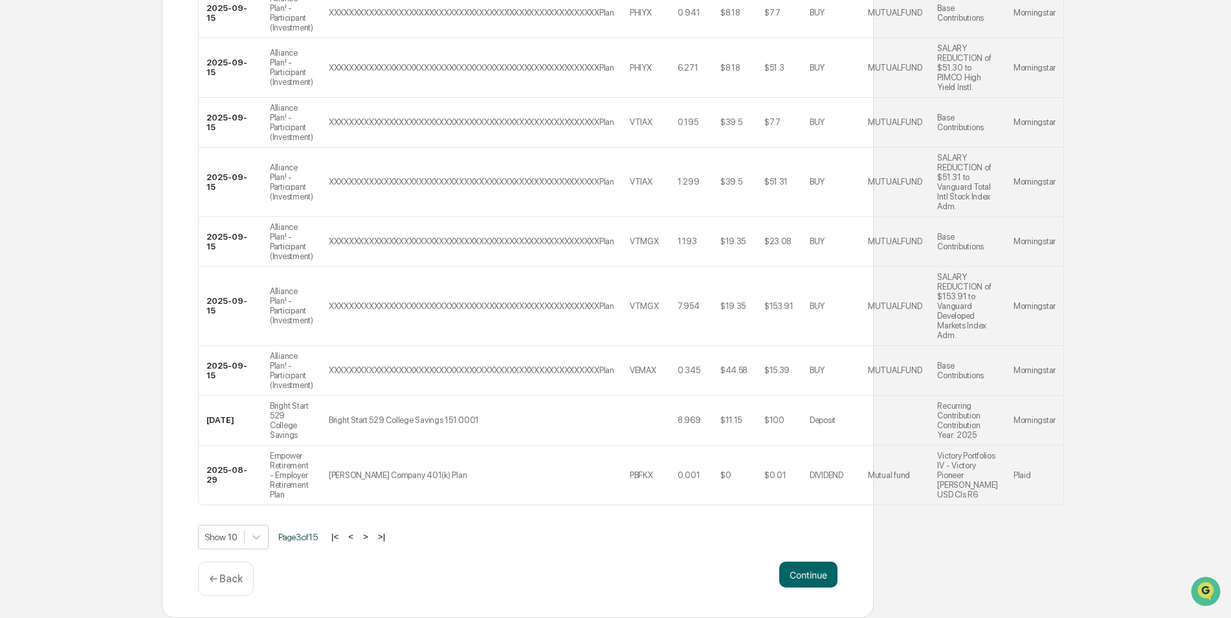
click at [788, 576] on button "Continue" at bounding box center [809, 574] width 58 height 26
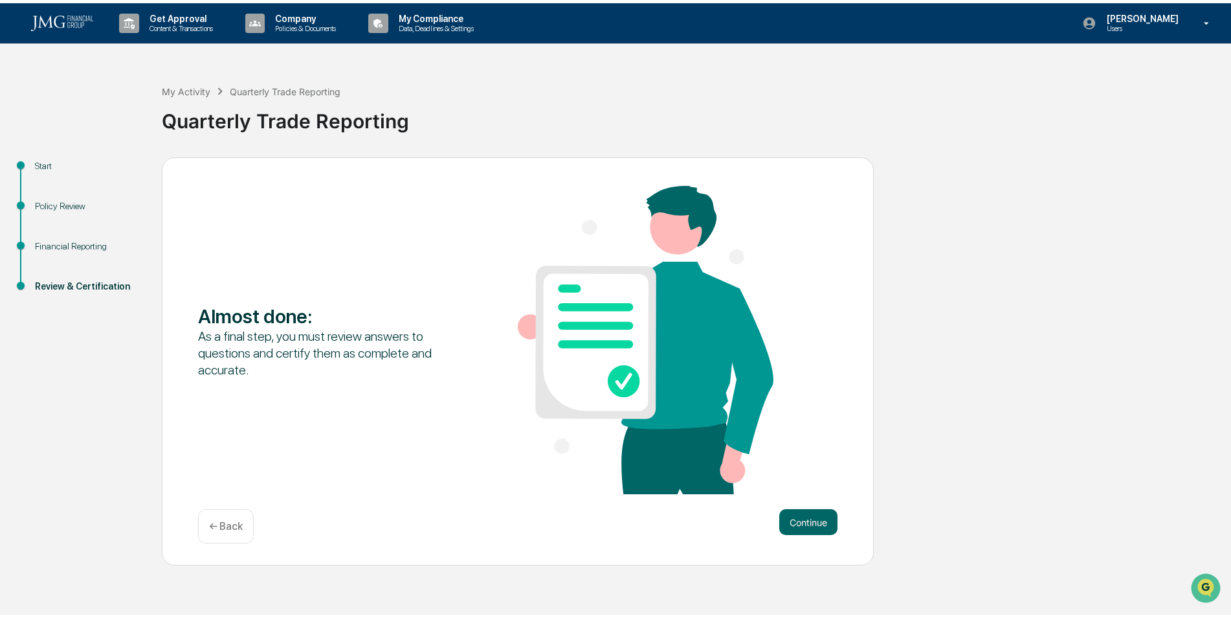
scroll to position [0, 0]
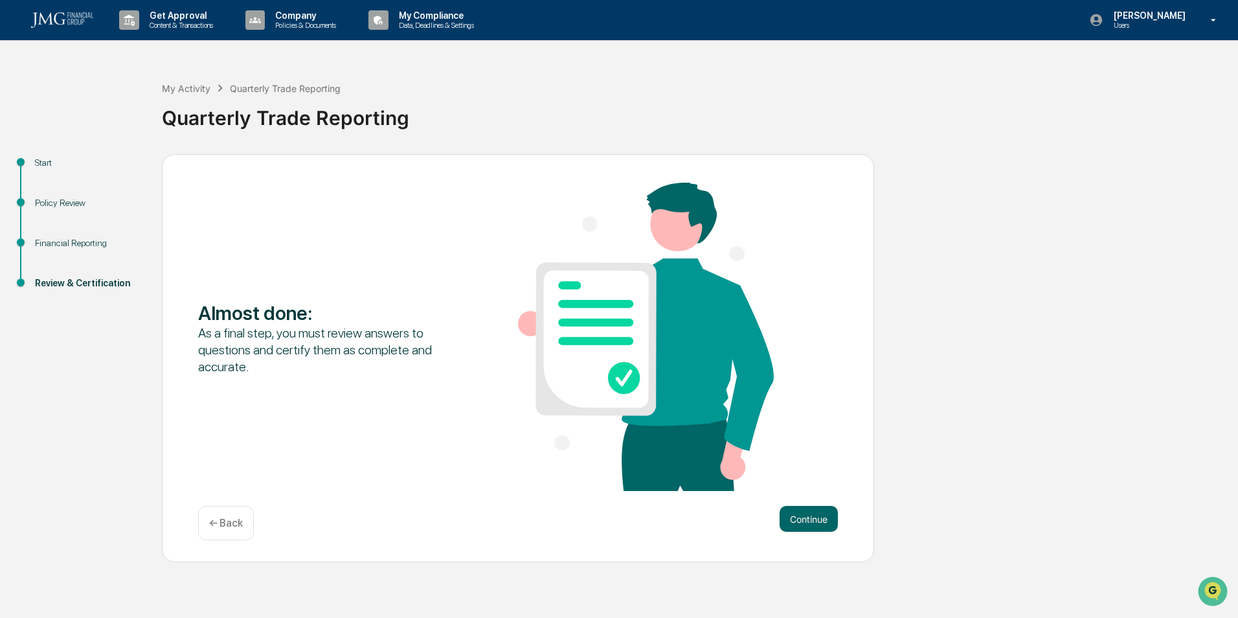
click at [802, 519] on button "Continue" at bounding box center [809, 519] width 58 height 26
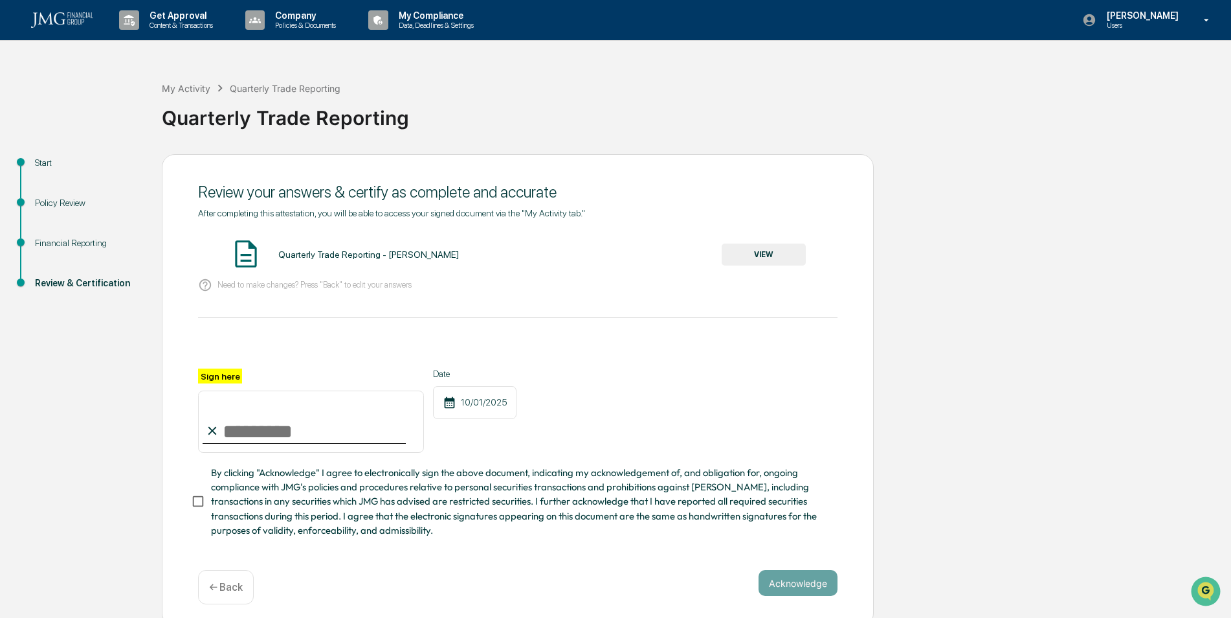
click at [732, 251] on button "VIEW" at bounding box center [764, 254] width 84 height 22
